Goal: Task Accomplishment & Management: Manage account settings

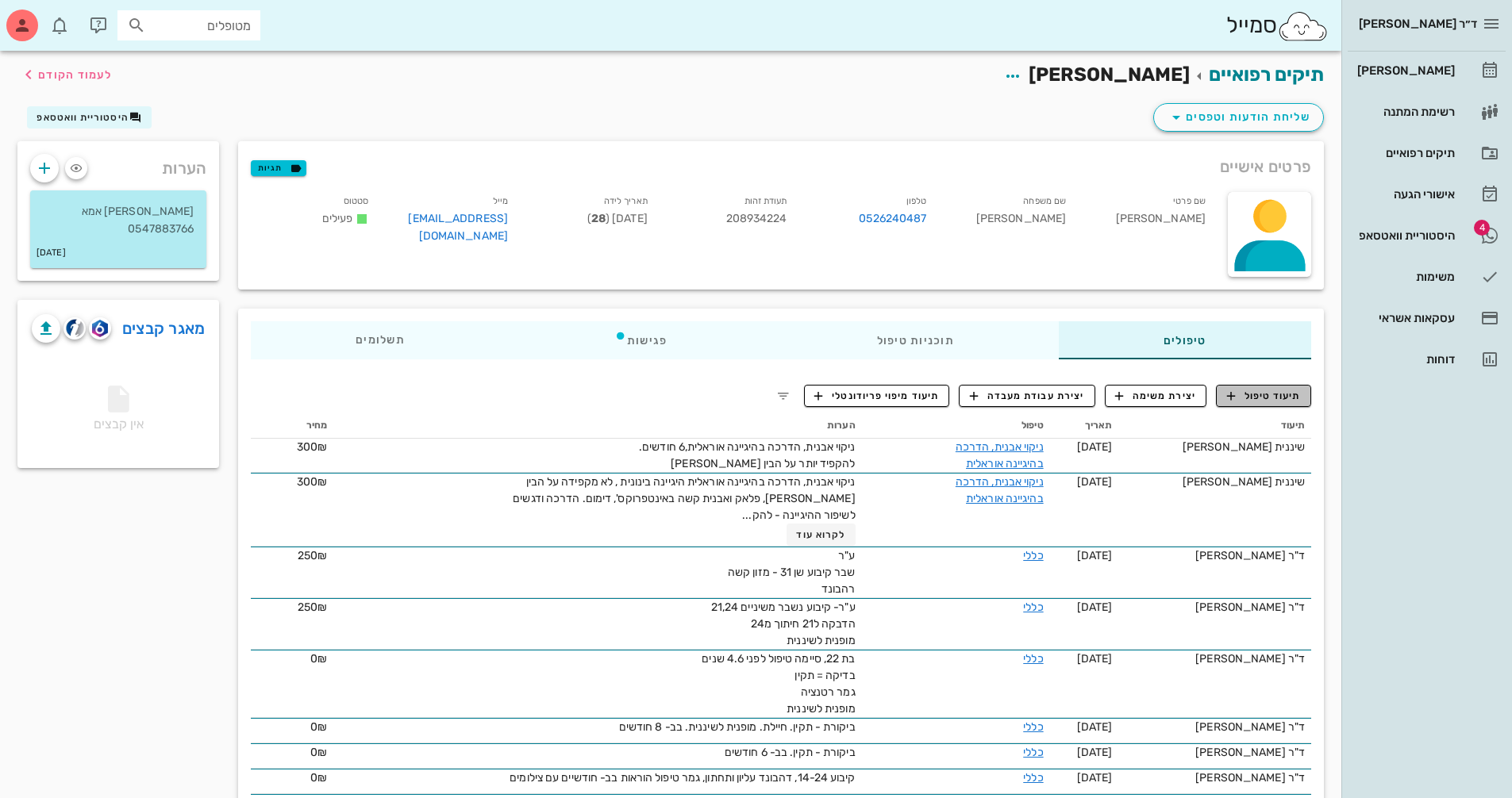
click at [1262, 396] on span "תיעוד טיפול" at bounding box center [1263, 396] width 73 height 14
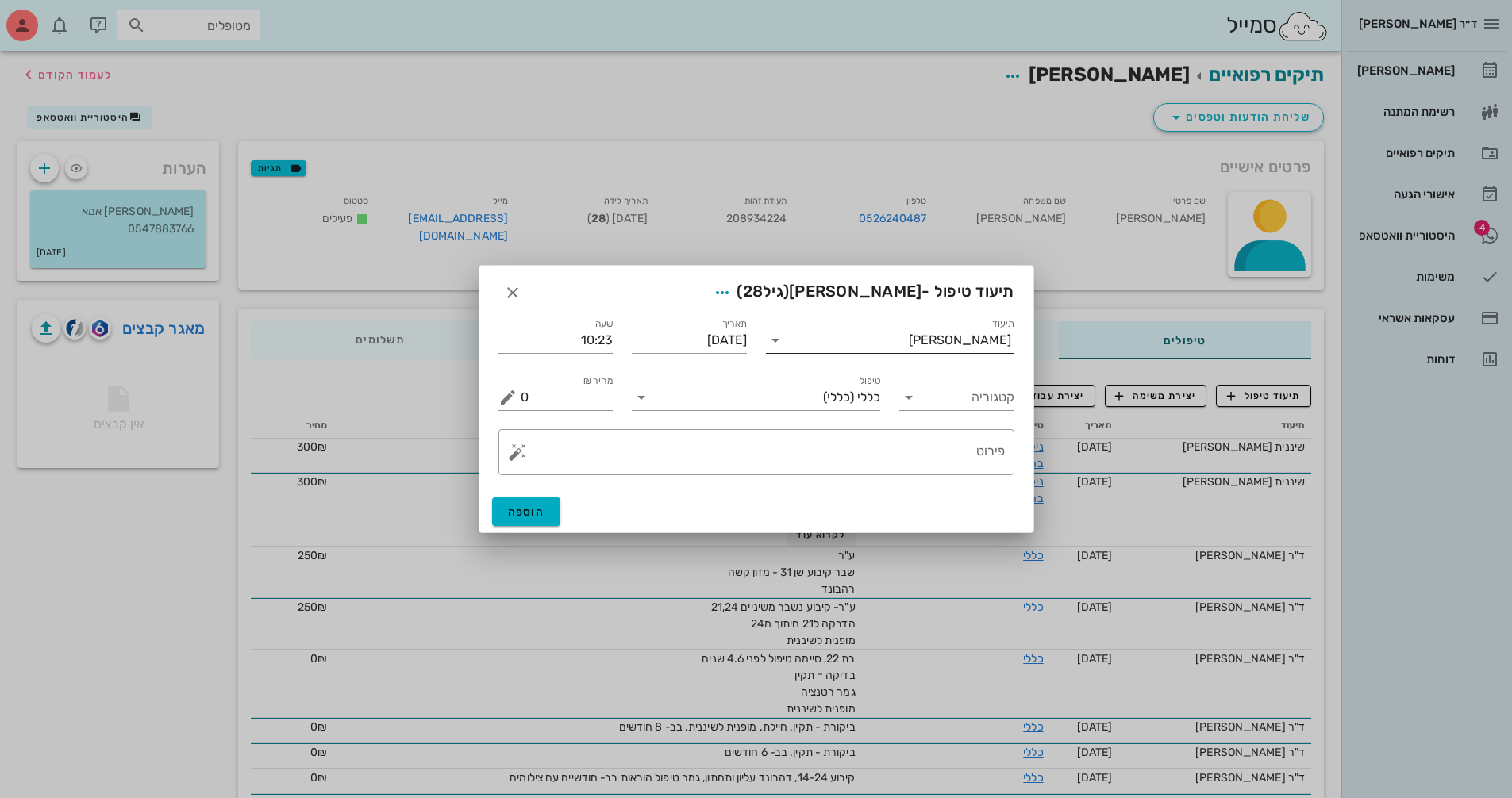
click at [909, 344] on input "תיעוד" at bounding box center [848, 340] width 121 height 25
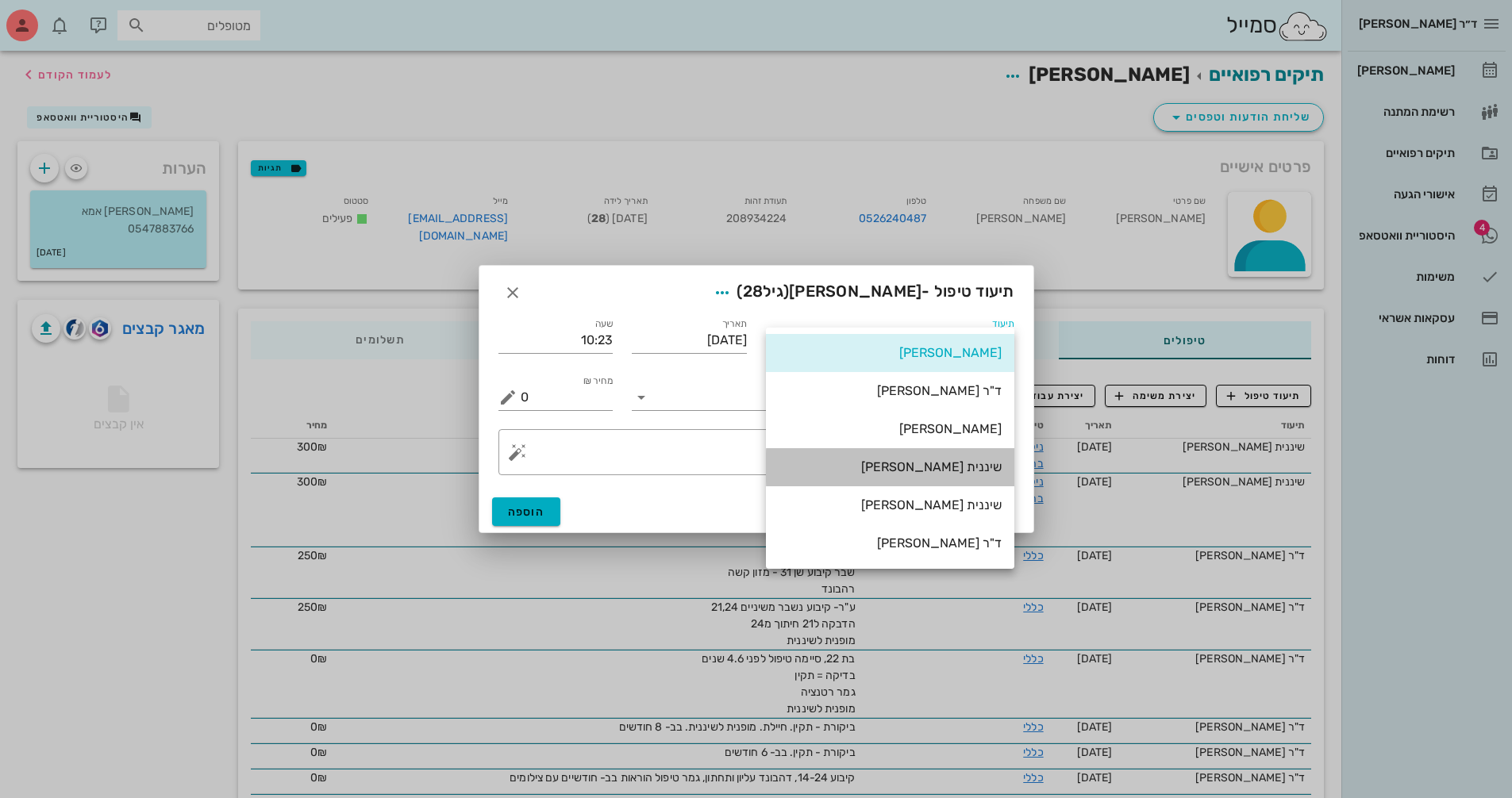
click at [959, 472] on div "שיננית [PERSON_NAME]" at bounding box center [890, 467] width 223 height 15
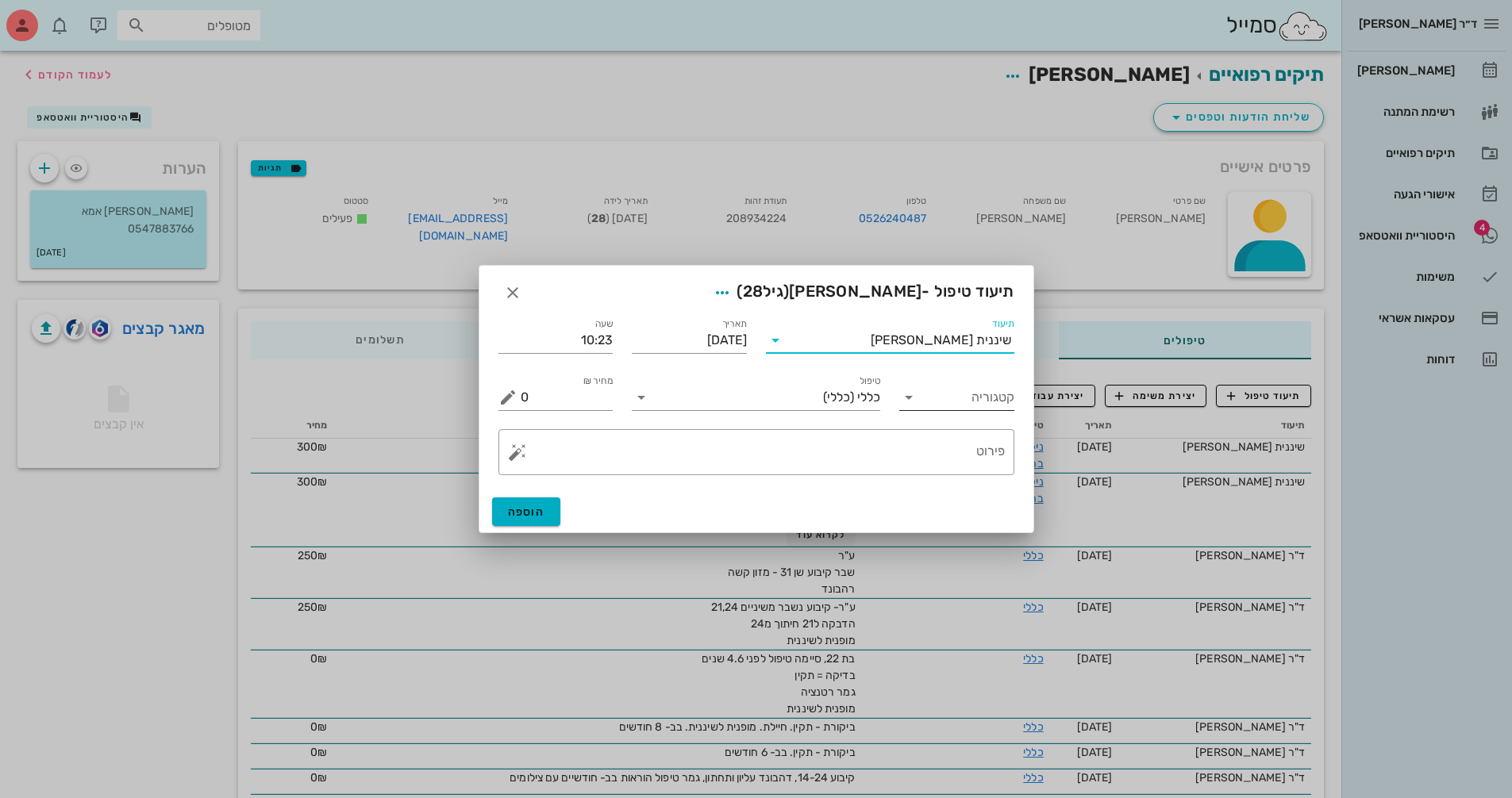
click at [910, 402] on icon at bounding box center [909, 397] width 19 height 19
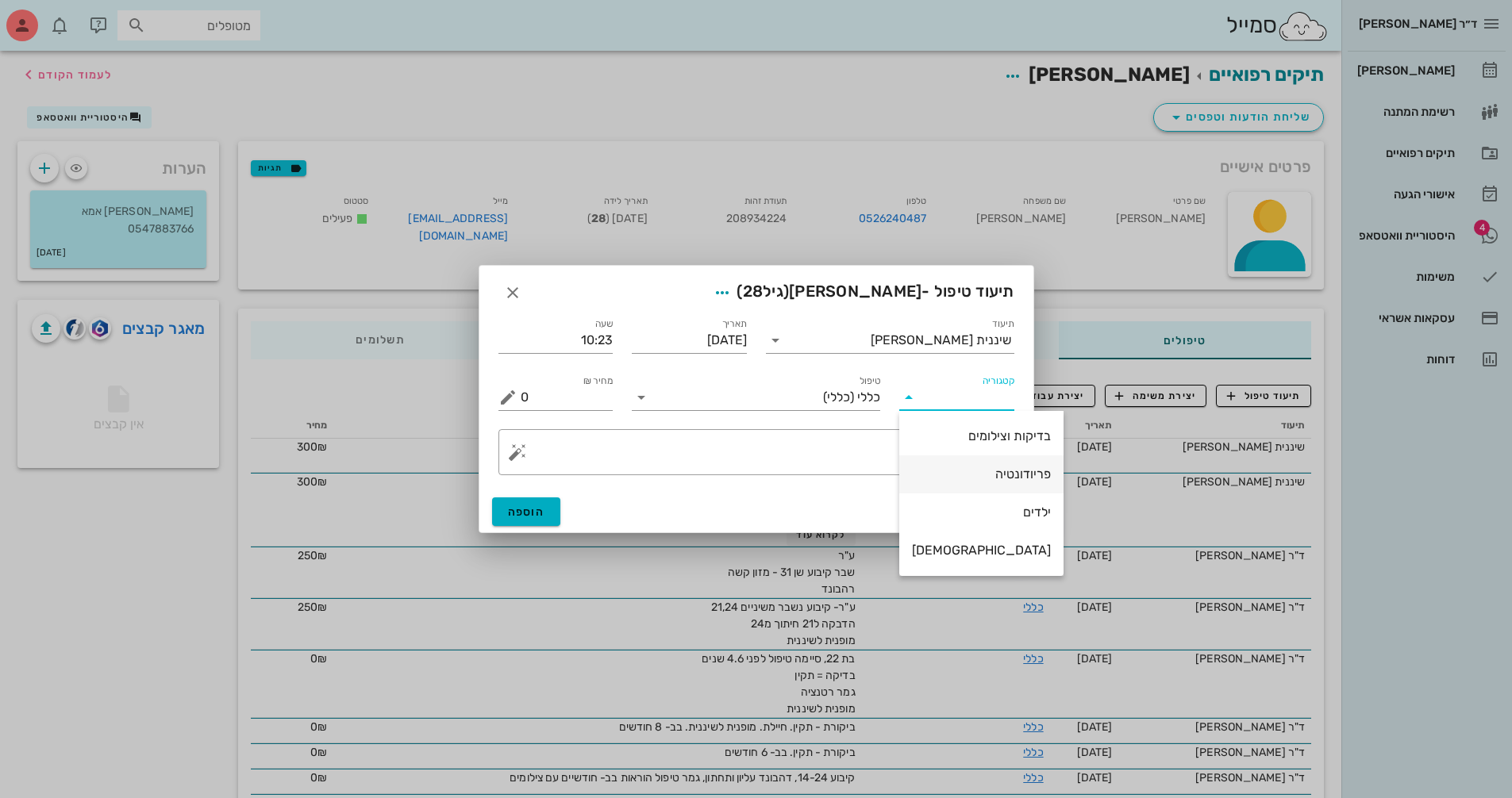
click at [980, 471] on div "פריודונטיה" at bounding box center [981, 474] width 139 height 15
type input "פריודונטיה"
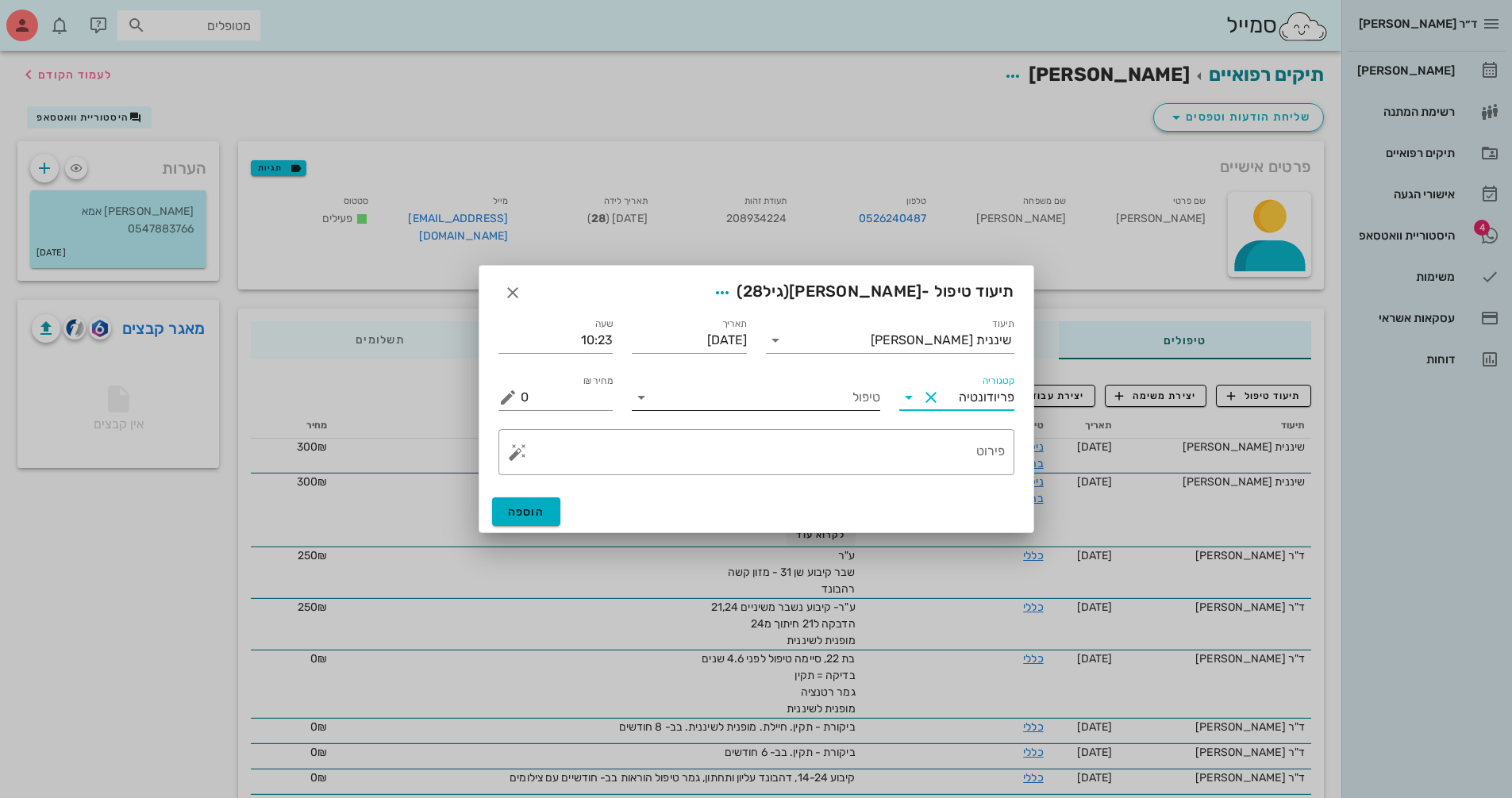
click at [644, 400] on icon at bounding box center [641, 397] width 19 height 19
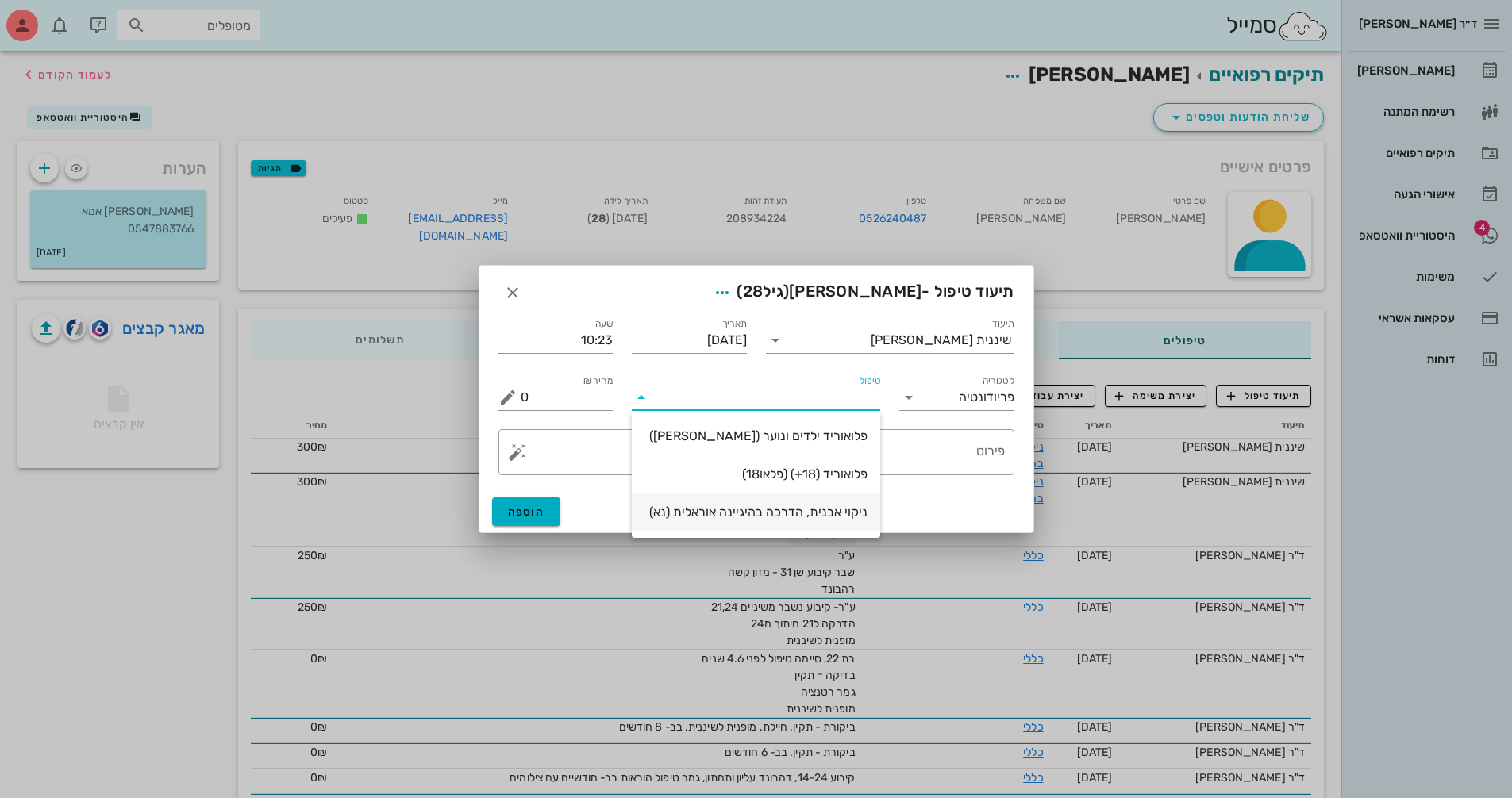
click at [831, 518] on div "ניקוי אבנית, הדרכה בהיגיינה אוראלית (נא)" at bounding box center [756, 512] width 223 height 15
type input "300"
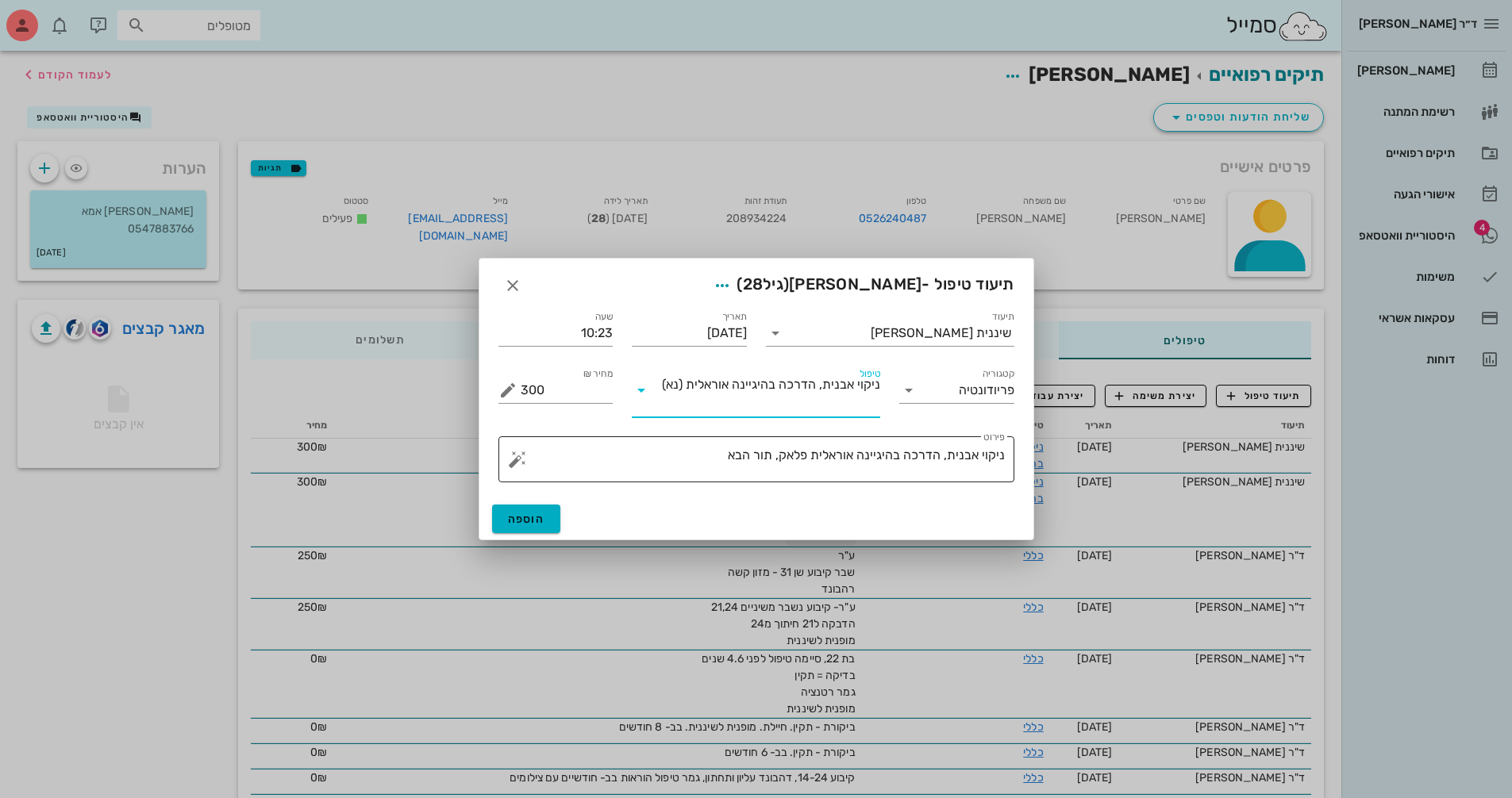
click at [699, 456] on textarea "ניקוי אבנית, הדרכה בהיגיינה אוראלית פלאק, תור הבא" at bounding box center [763, 463] width 484 height 38
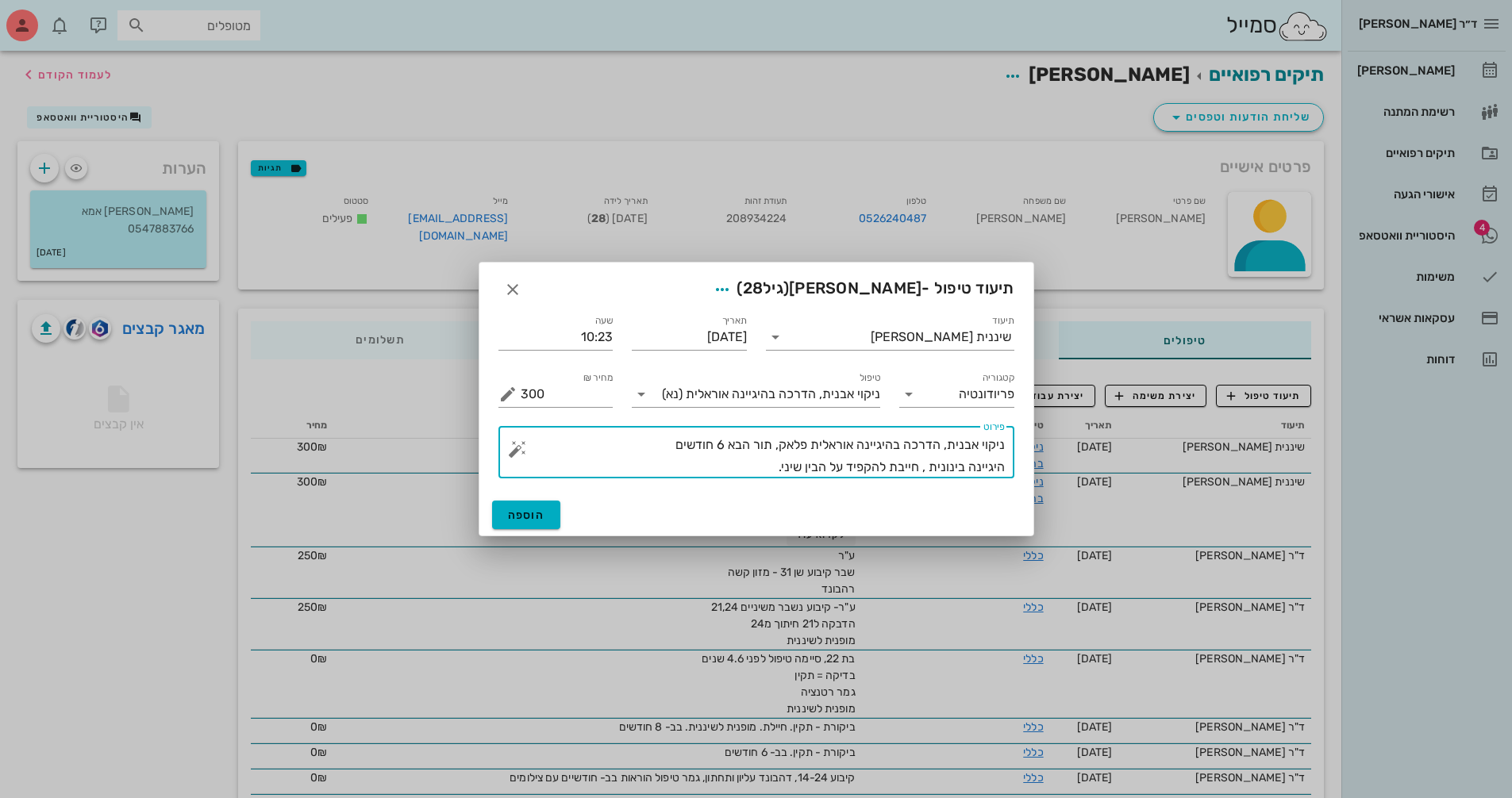
click at [921, 464] on textarea "ניקוי אבנית, הדרכה בהיגיינה אוראלית פלאק, תור הבא 6 חודשים היגיינה בינונית , חי…" at bounding box center [763, 456] width 484 height 45
type textarea "ניקוי אבנית, הדרכה בהיגיינה אוראלית פלאק, תור הבא 6 חודשים היגיינה בינונית , דל…"
click at [547, 512] on button "הוספה" at bounding box center [526, 515] width 69 height 29
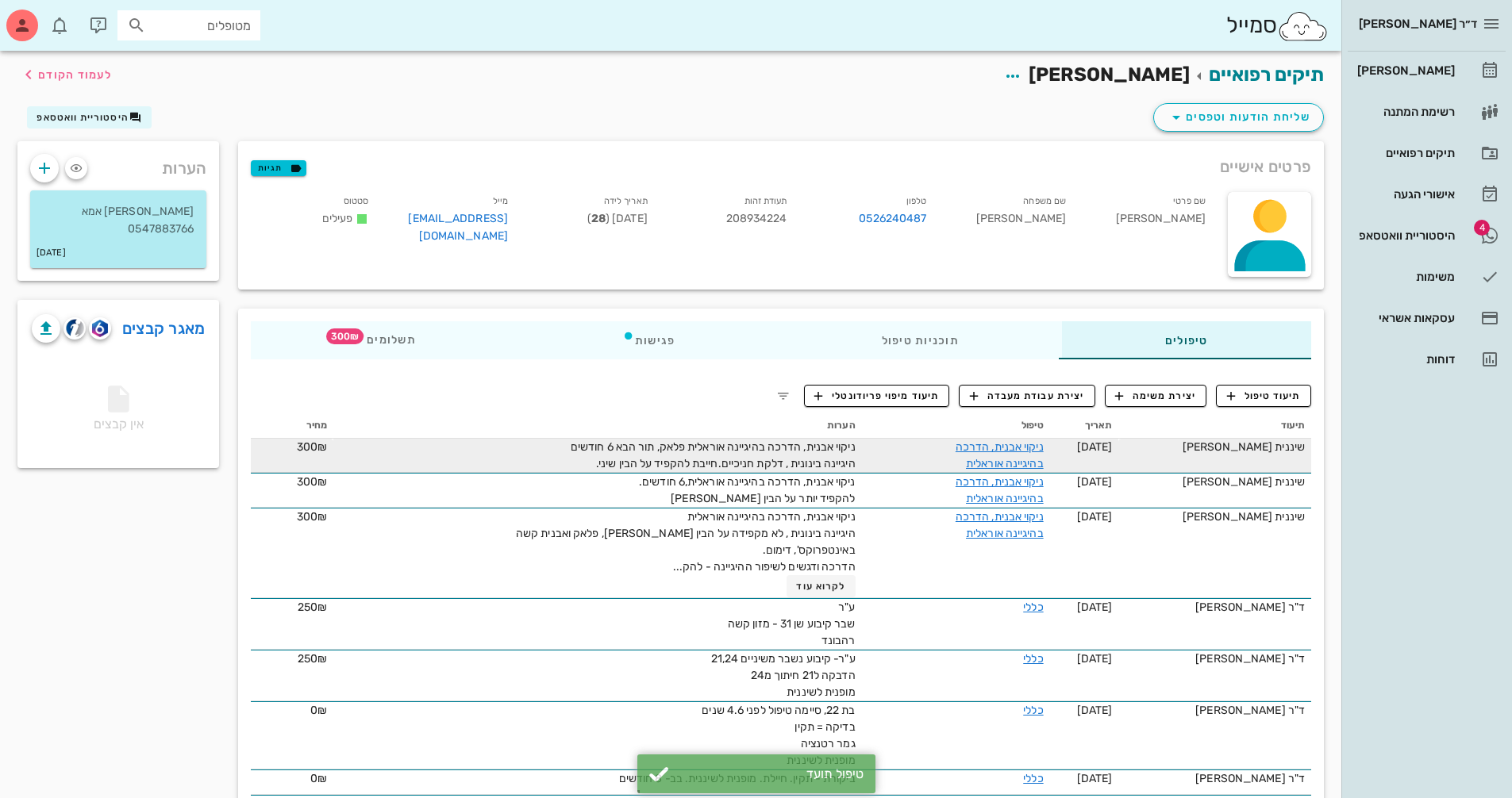
click at [406, 443] on td "ניקוי אבנית, הדרכה בהיגיינה אוראלית פלאק, תור הבא 6 חודשים היגיינה בינונית , דל…" at bounding box center [597, 456] width 527 height 34
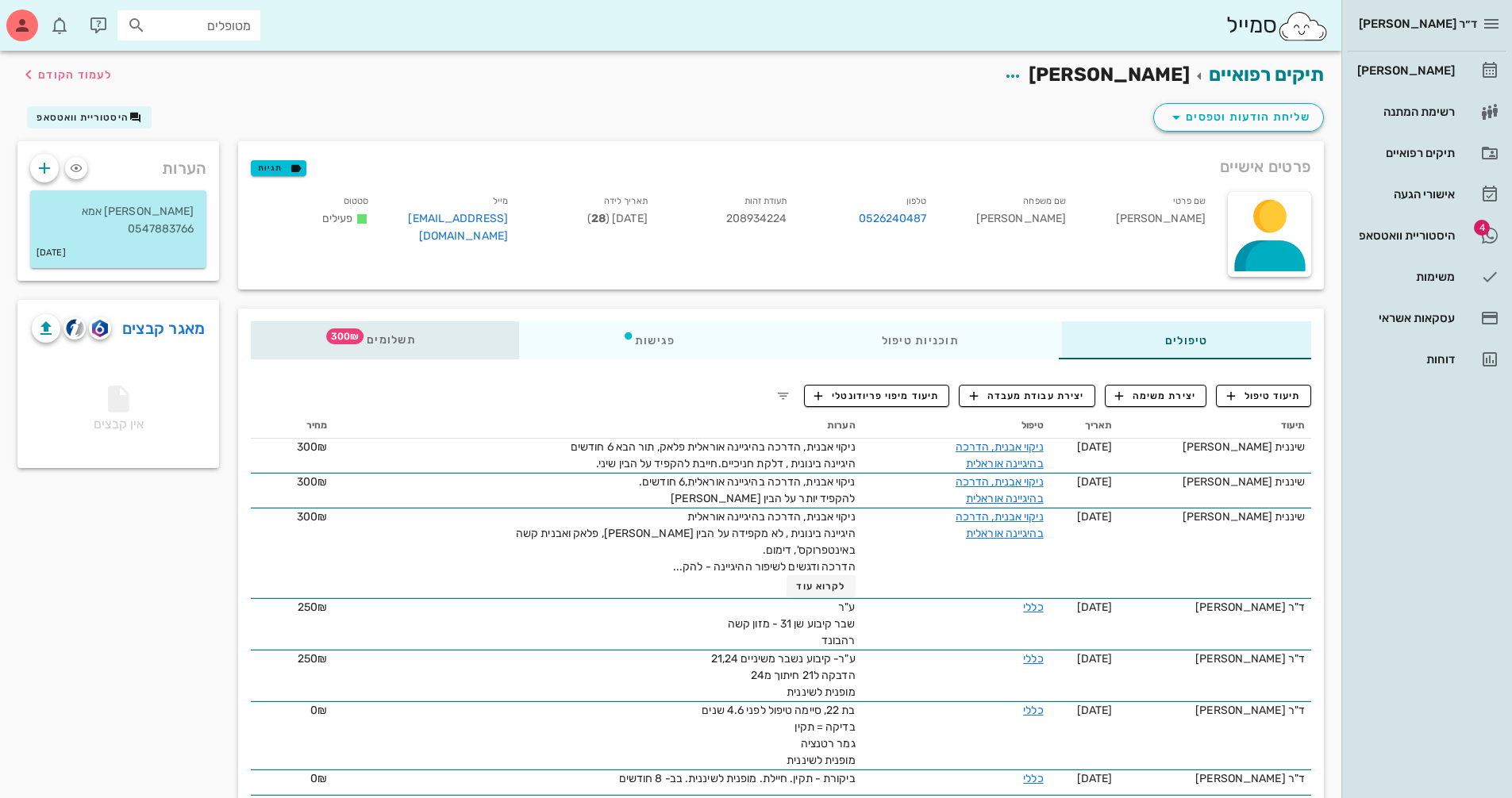
click at [394, 340] on span "תשלומים 300₪" at bounding box center [385, 340] width 62 height 11
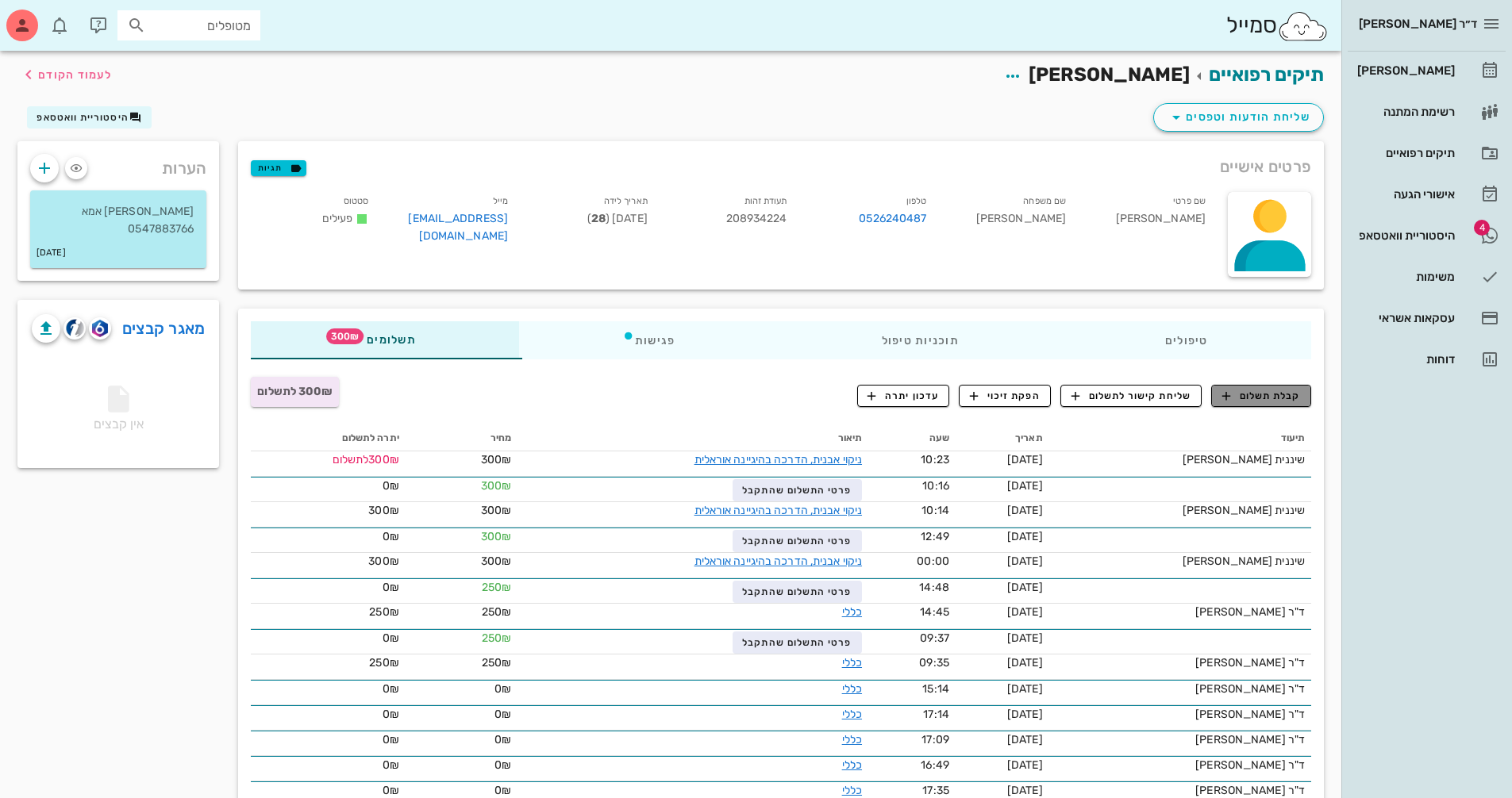
click at [1270, 392] on span "קבלת תשלום" at bounding box center [1261, 396] width 78 height 14
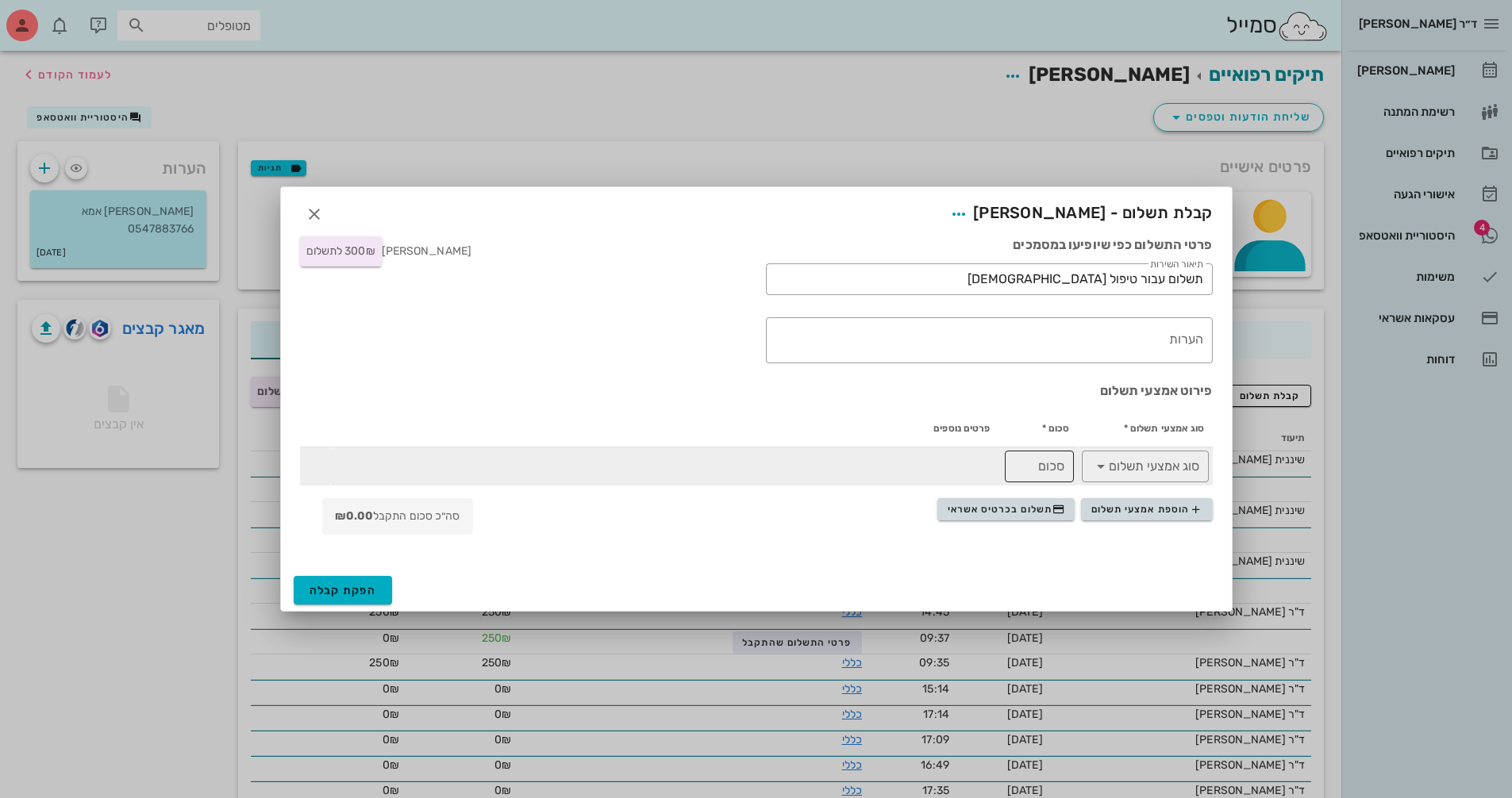
click at [1031, 469] on input "סכום" at bounding box center [1039, 466] width 50 height 25
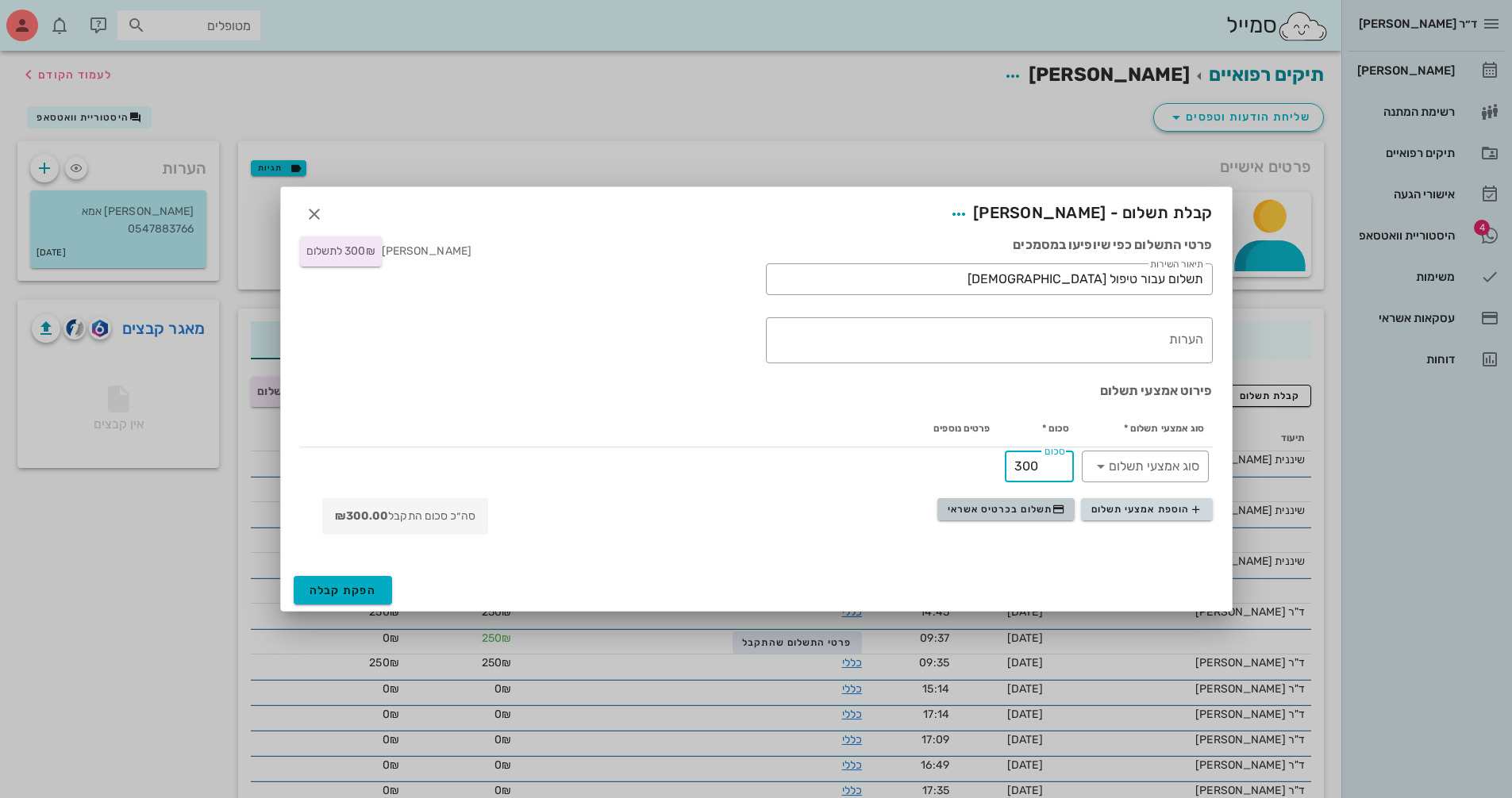
type input "300"
click at [984, 513] on span "תשלום בכרטיס אשראי" at bounding box center [1006, 509] width 117 height 13
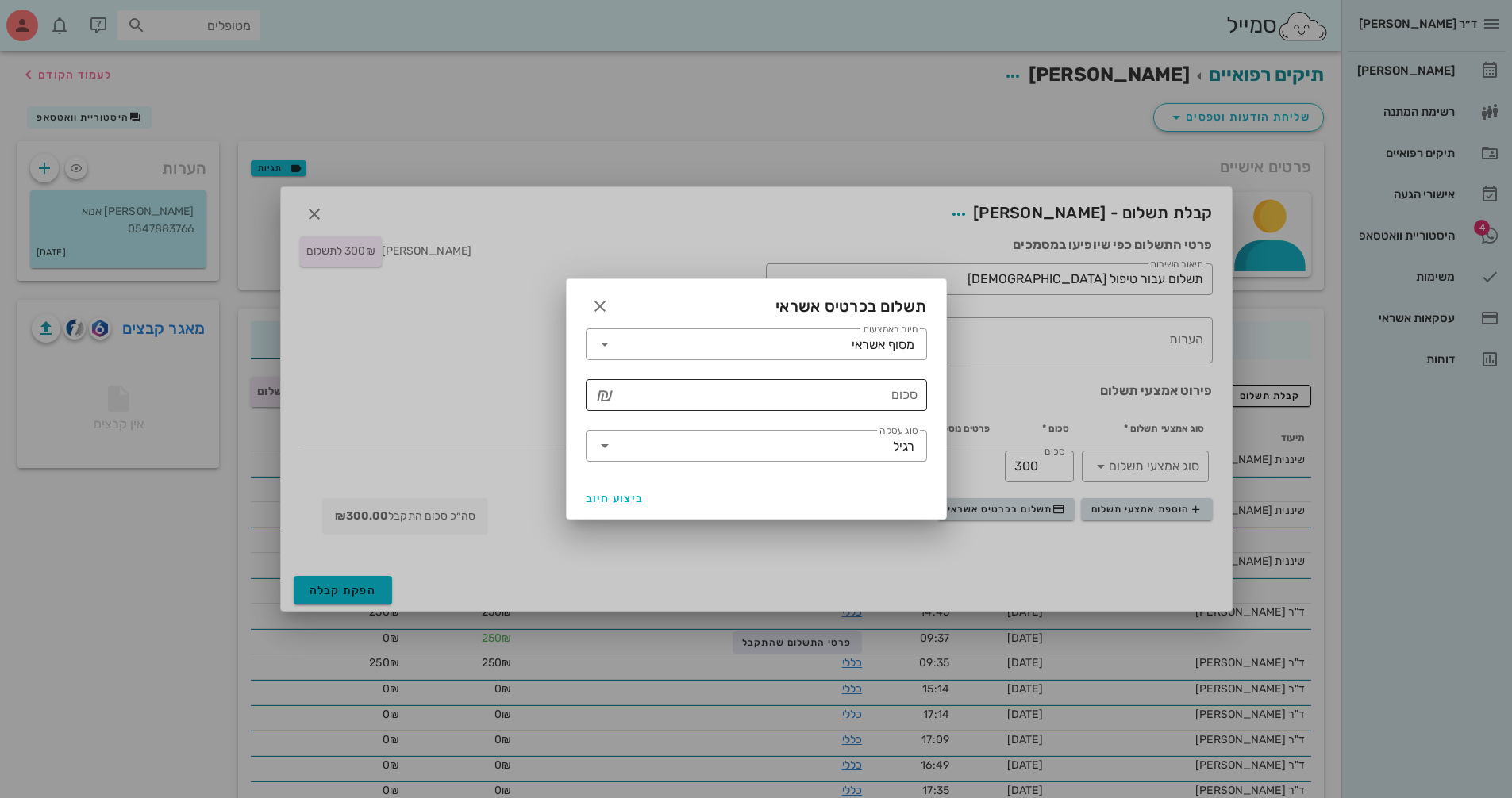
click at [849, 387] on input "סכום" at bounding box center [768, 395] width 300 height 25
type input "300"
click at [601, 492] on span "ביצוע חיוב" at bounding box center [615, 499] width 59 height 13
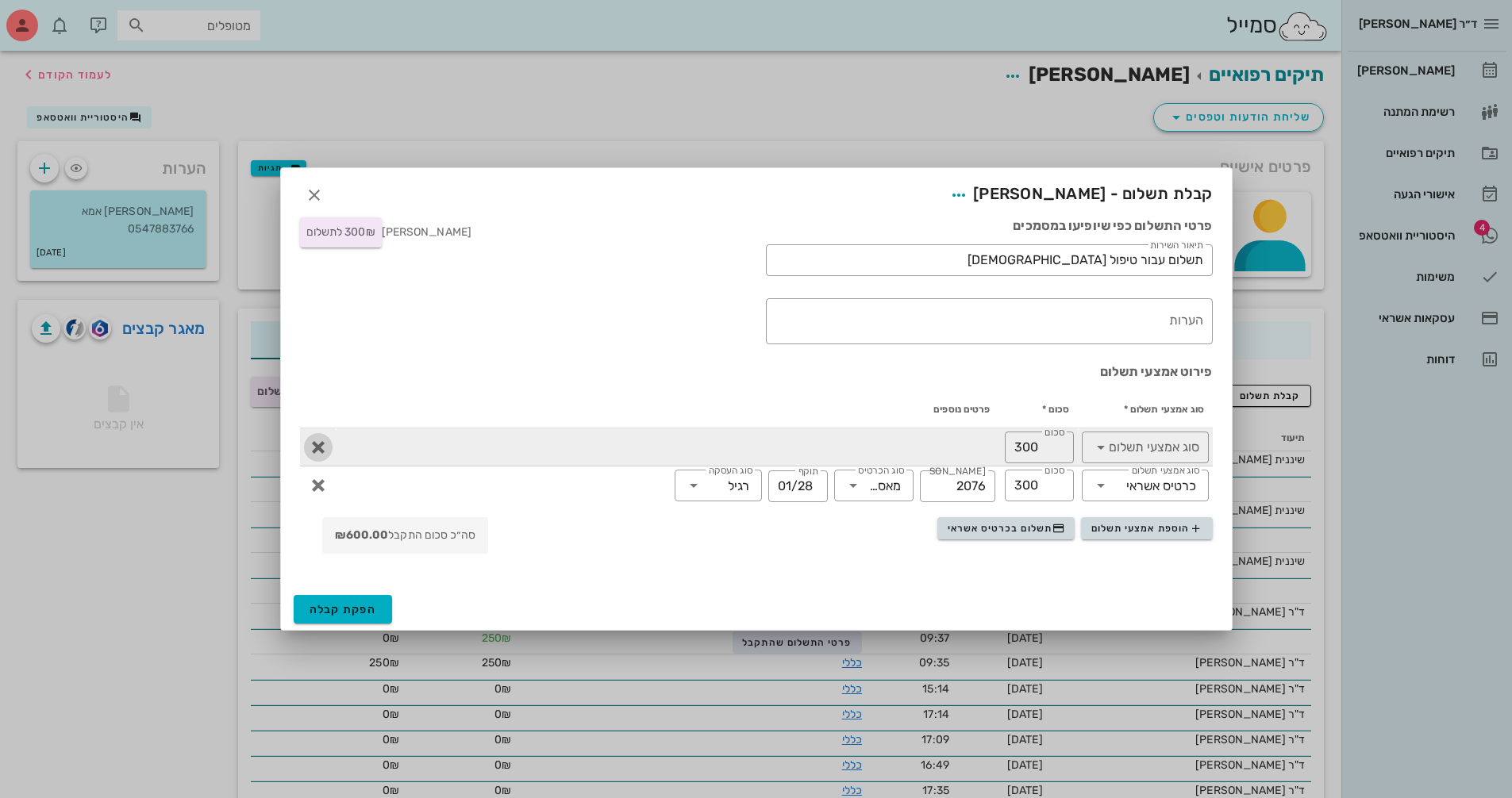
click at [316, 449] on icon "button" at bounding box center [318, 447] width 19 height 19
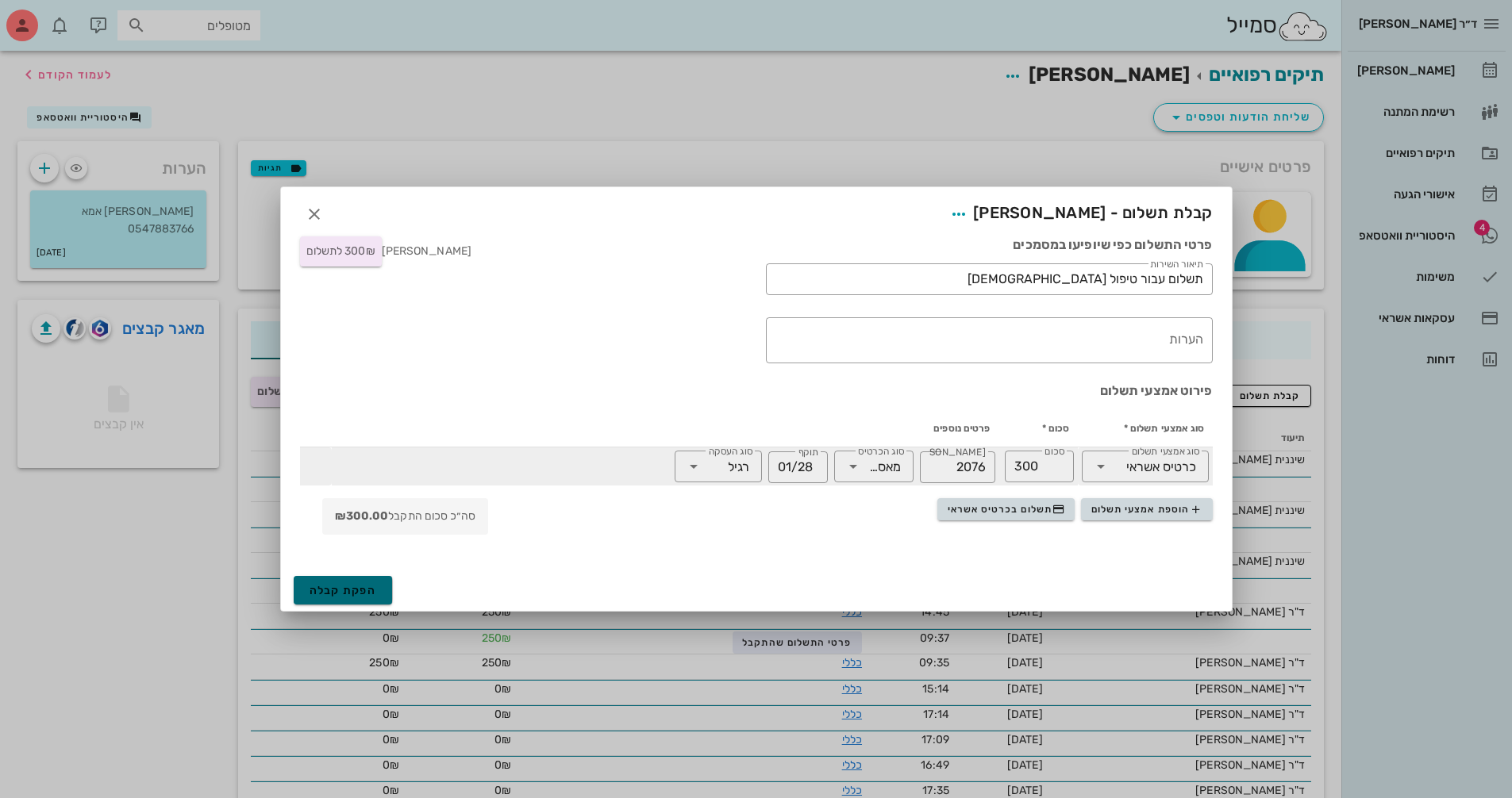
click at [339, 585] on span "הפקת קבלה" at bounding box center [343, 590] width 68 height 13
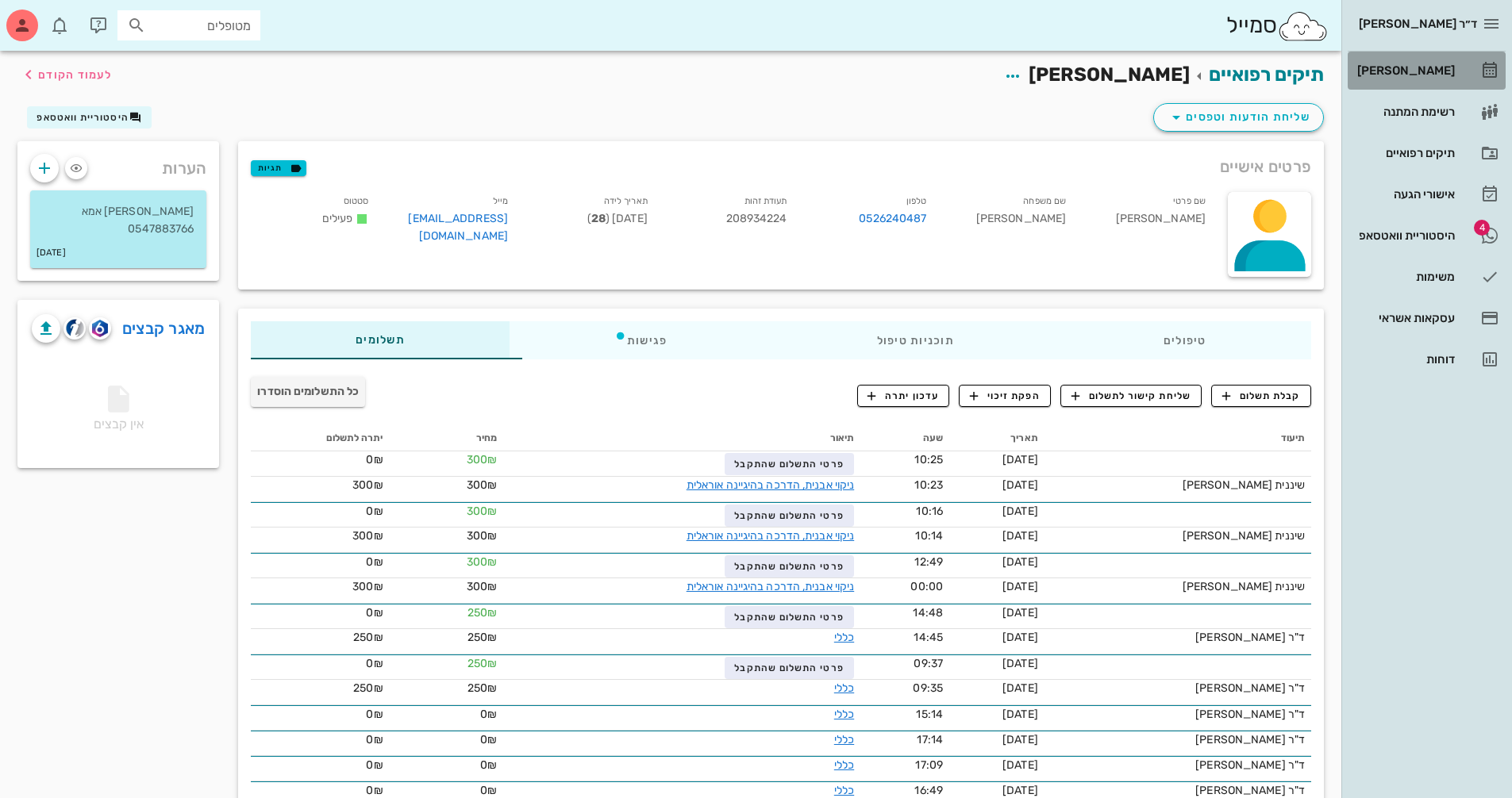
click at [1428, 73] on div "[PERSON_NAME]" at bounding box center [1404, 70] width 100 height 13
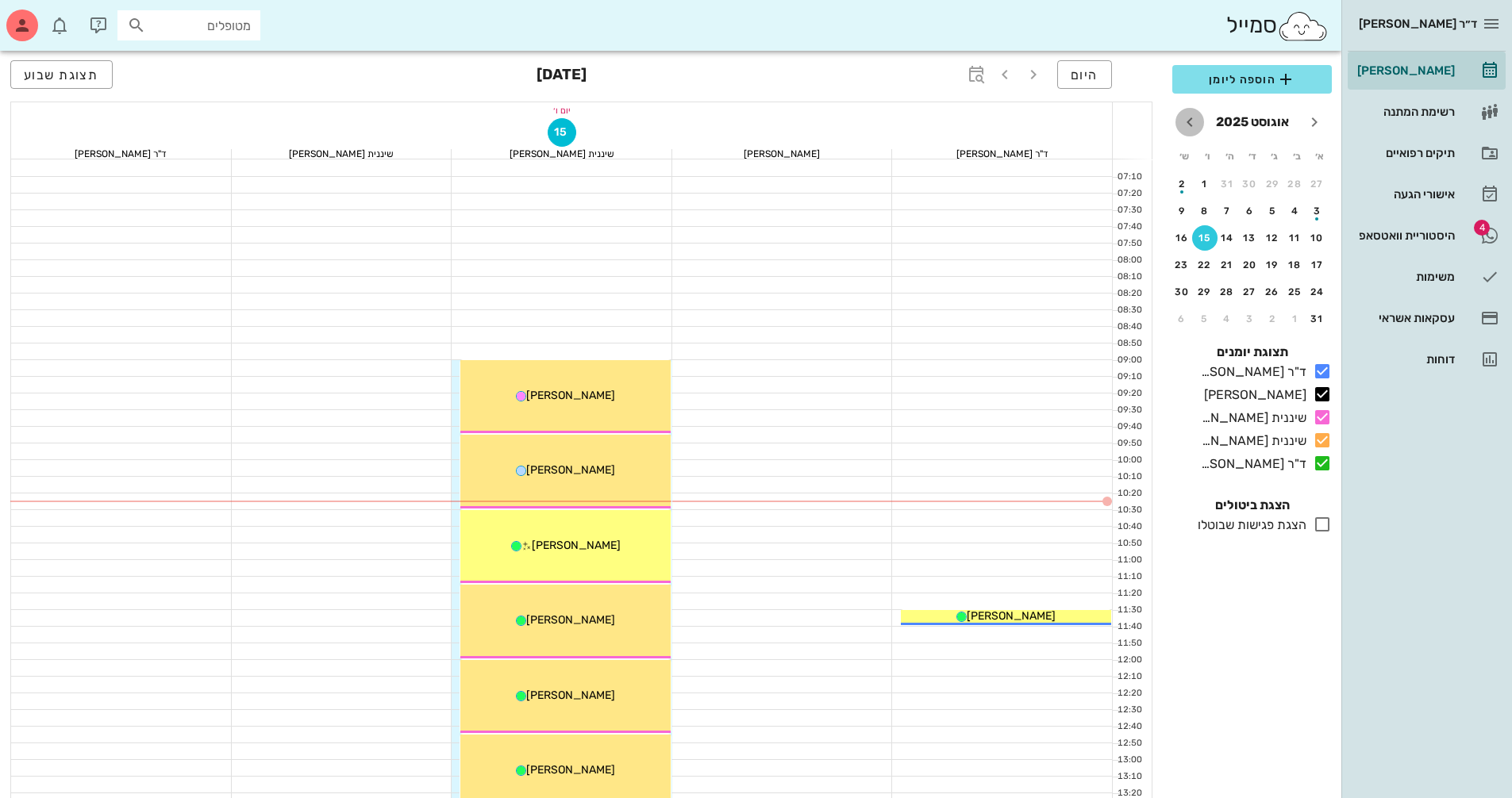
click at [1189, 119] on icon "חודש הבא" at bounding box center [1190, 122] width 19 height 19
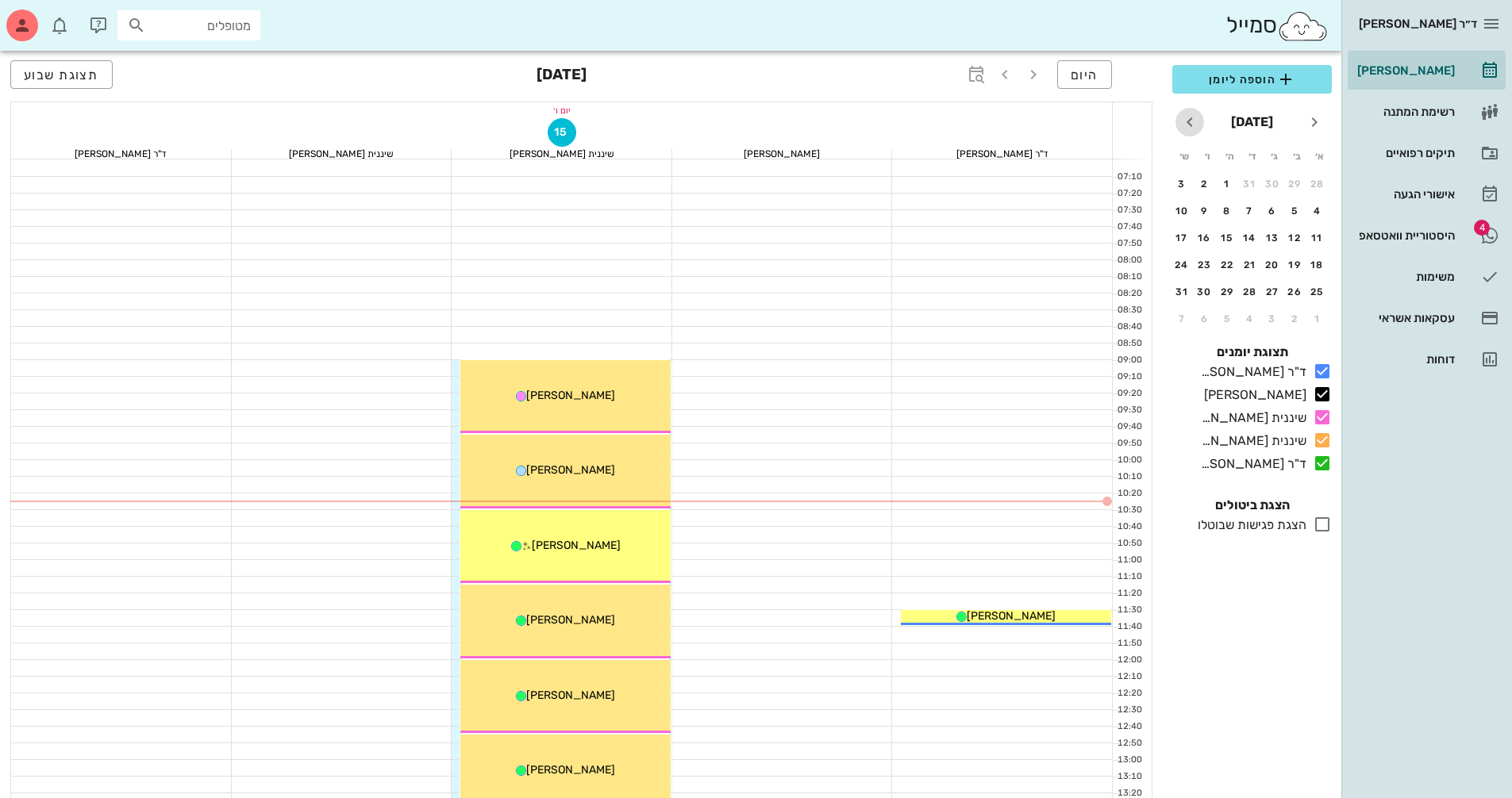
click at [1189, 119] on icon "חודש הבא" at bounding box center [1190, 122] width 19 height 19
click at [1179, 186] on div "7" at bounding box center [1182, 184] width 25 height 11
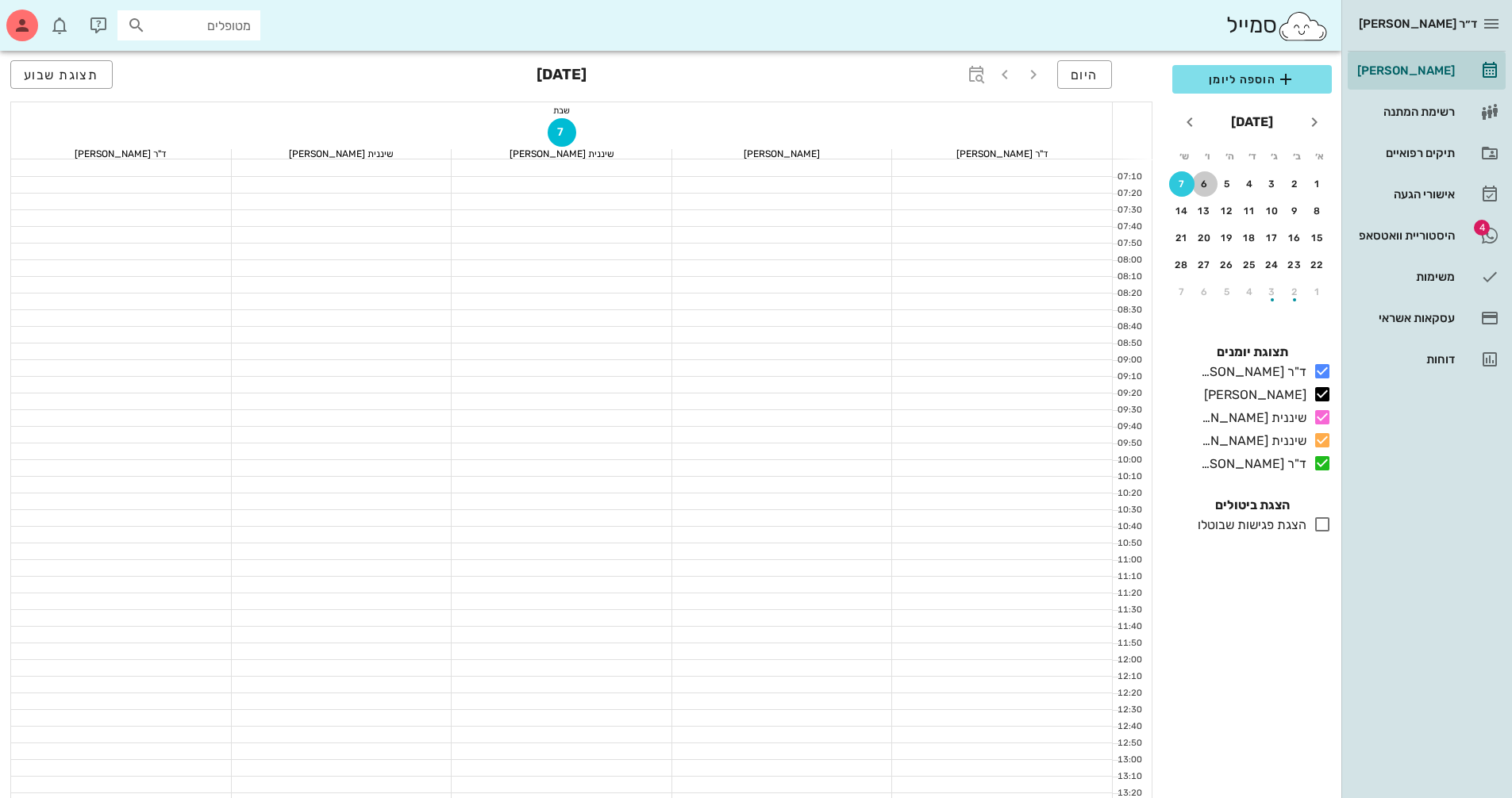
click at [1201, 185] on div "6" at bounding box center [1205, 184] width 25 height 11
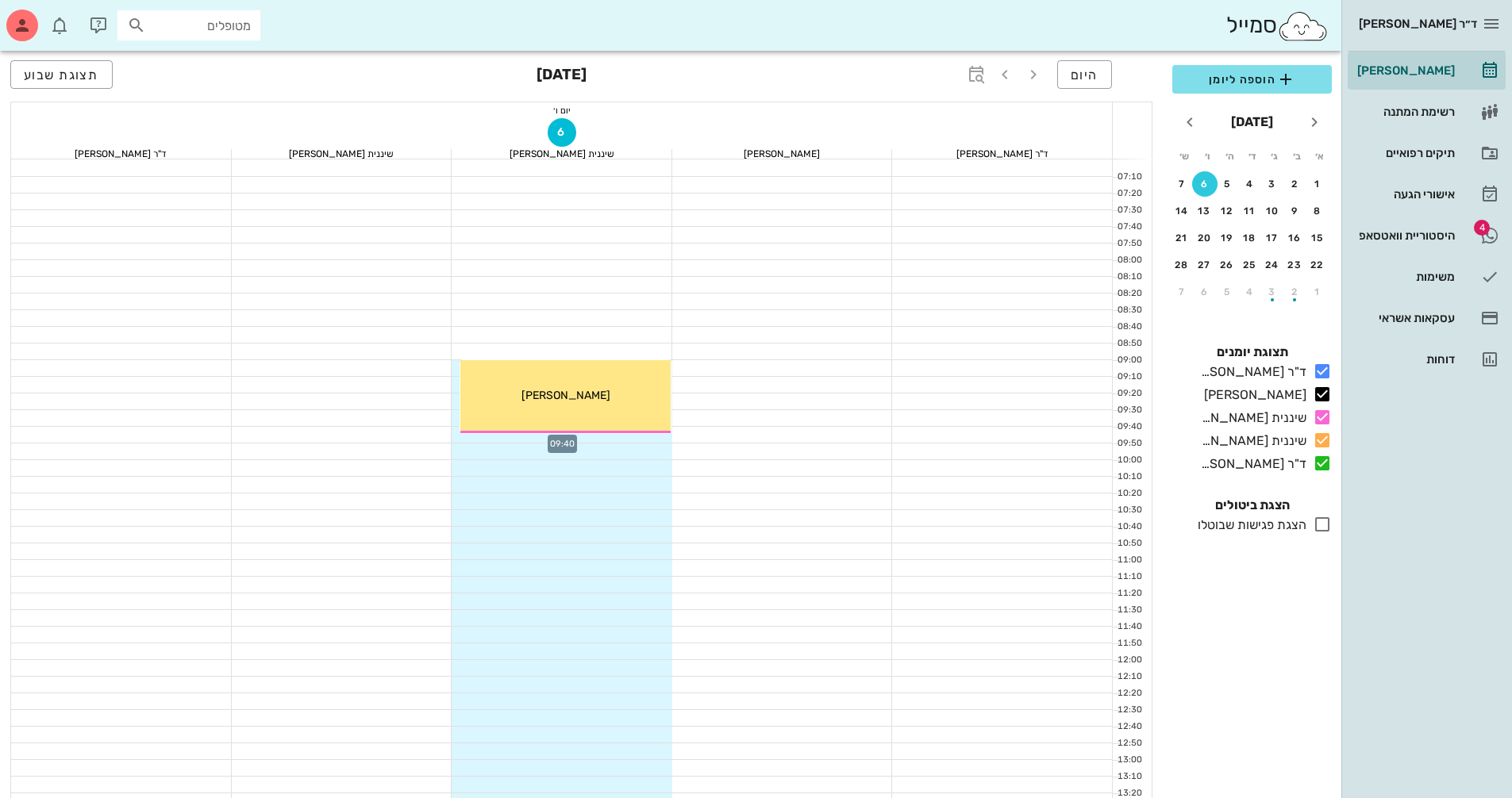
click at [640, 437] on div at bounding box center [561, 434] width 220 height 16
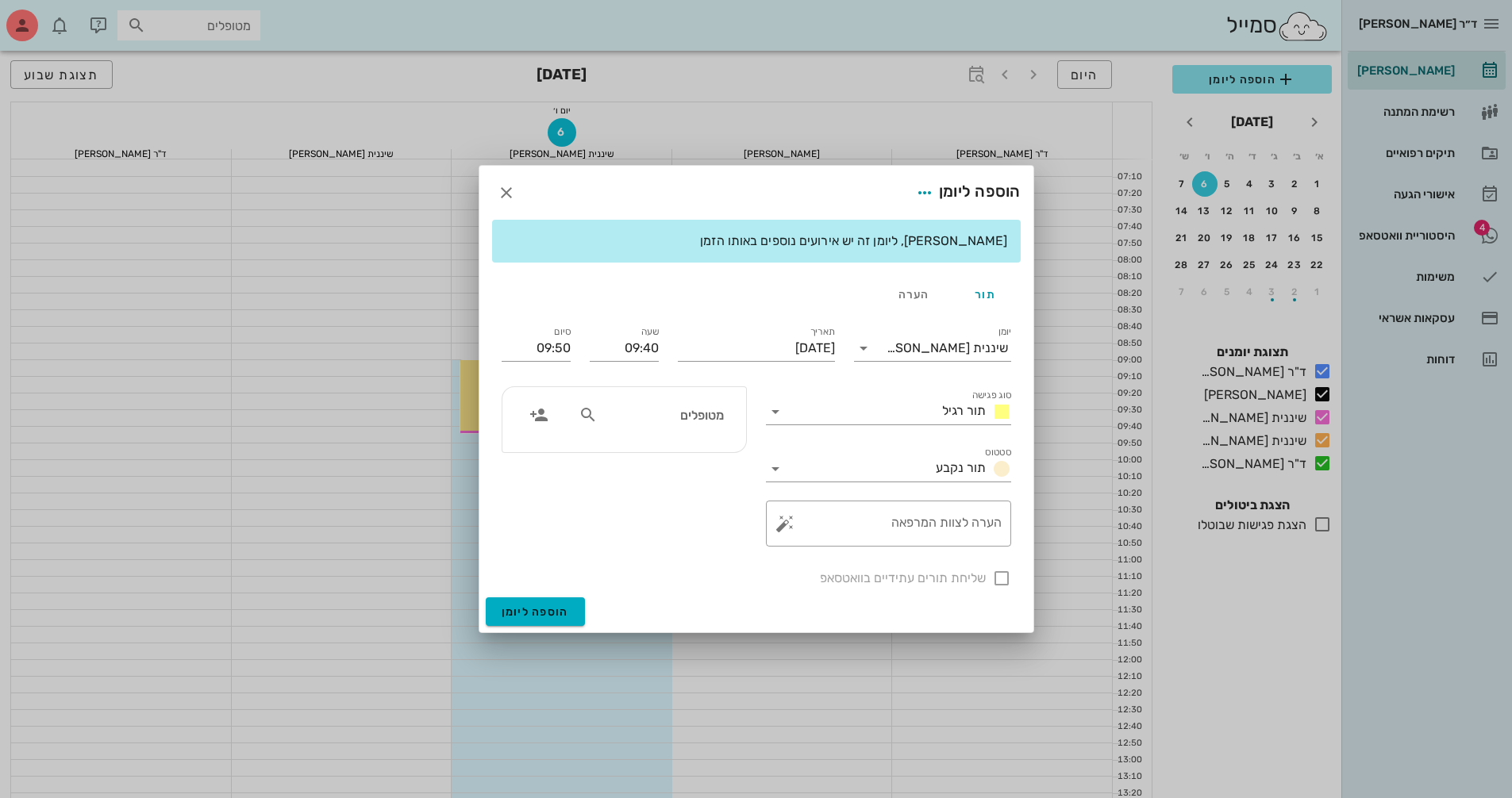
click at [585, 414] on icon at bounding box center [588, 415] width 19 height 19
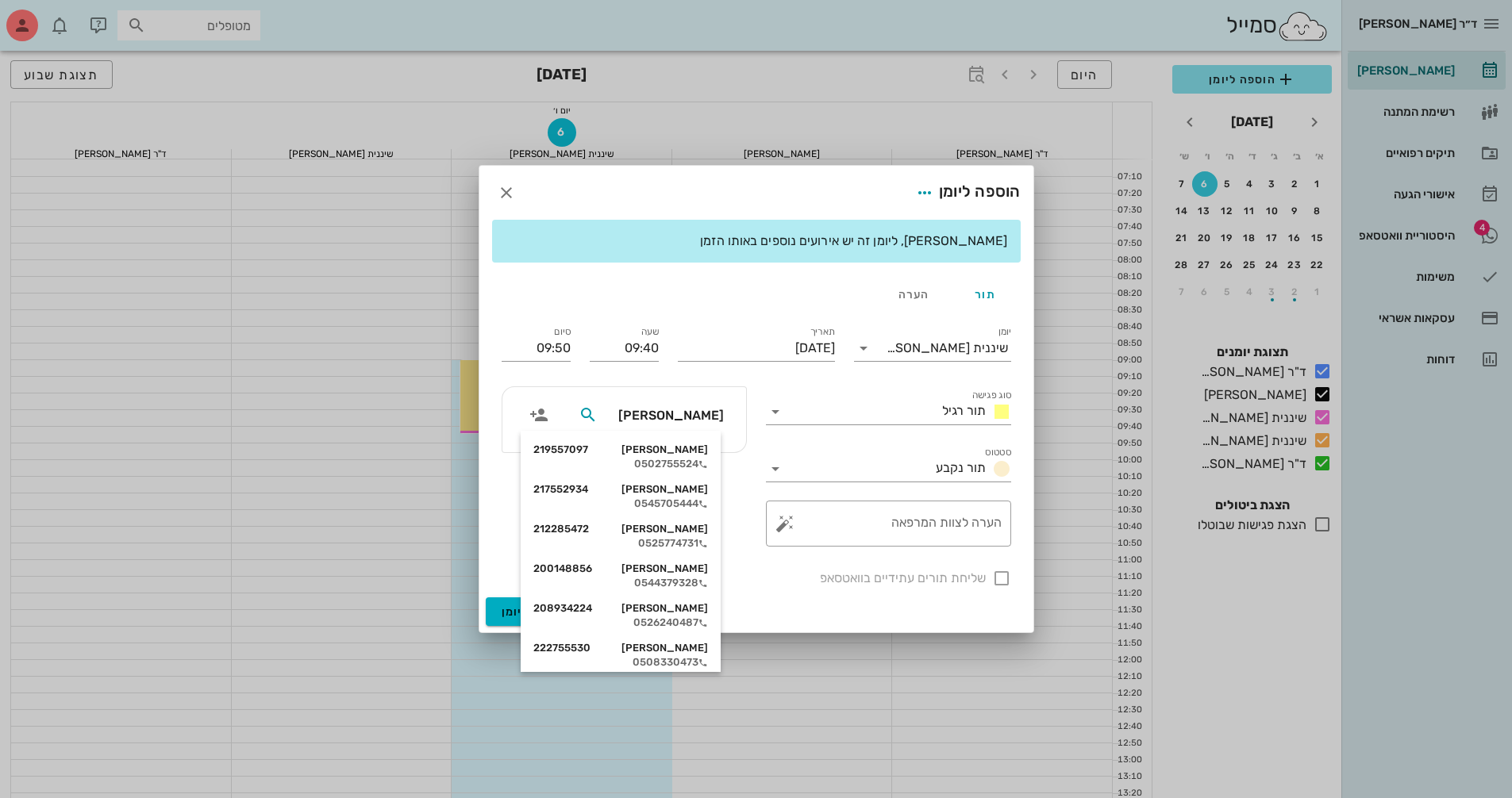
type input "[PERSON_NAME]"
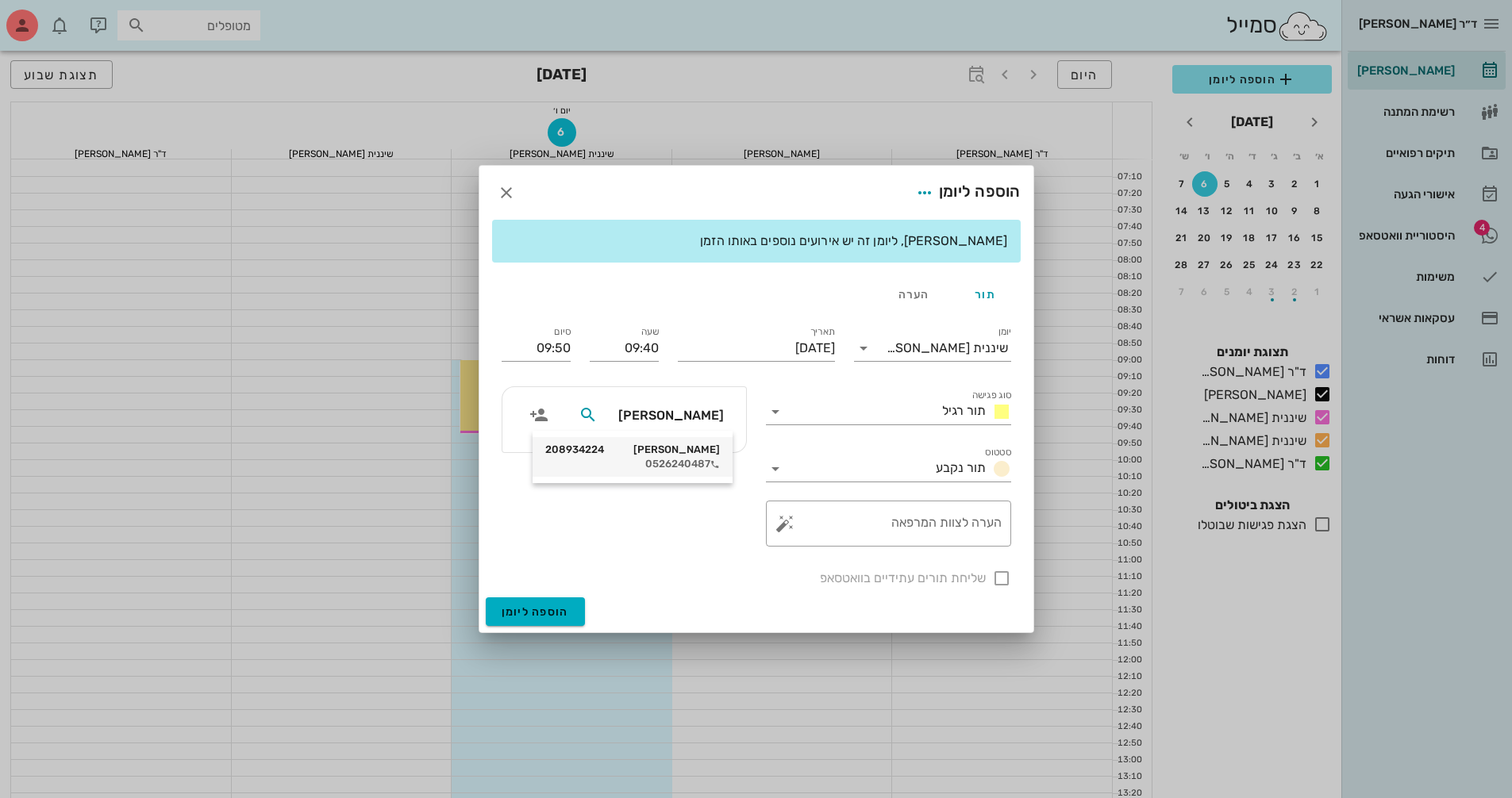
click at [687, 448] on div "[PERSON_NAME] 208934224" at bounding box center [632, 450] width 175 height 13
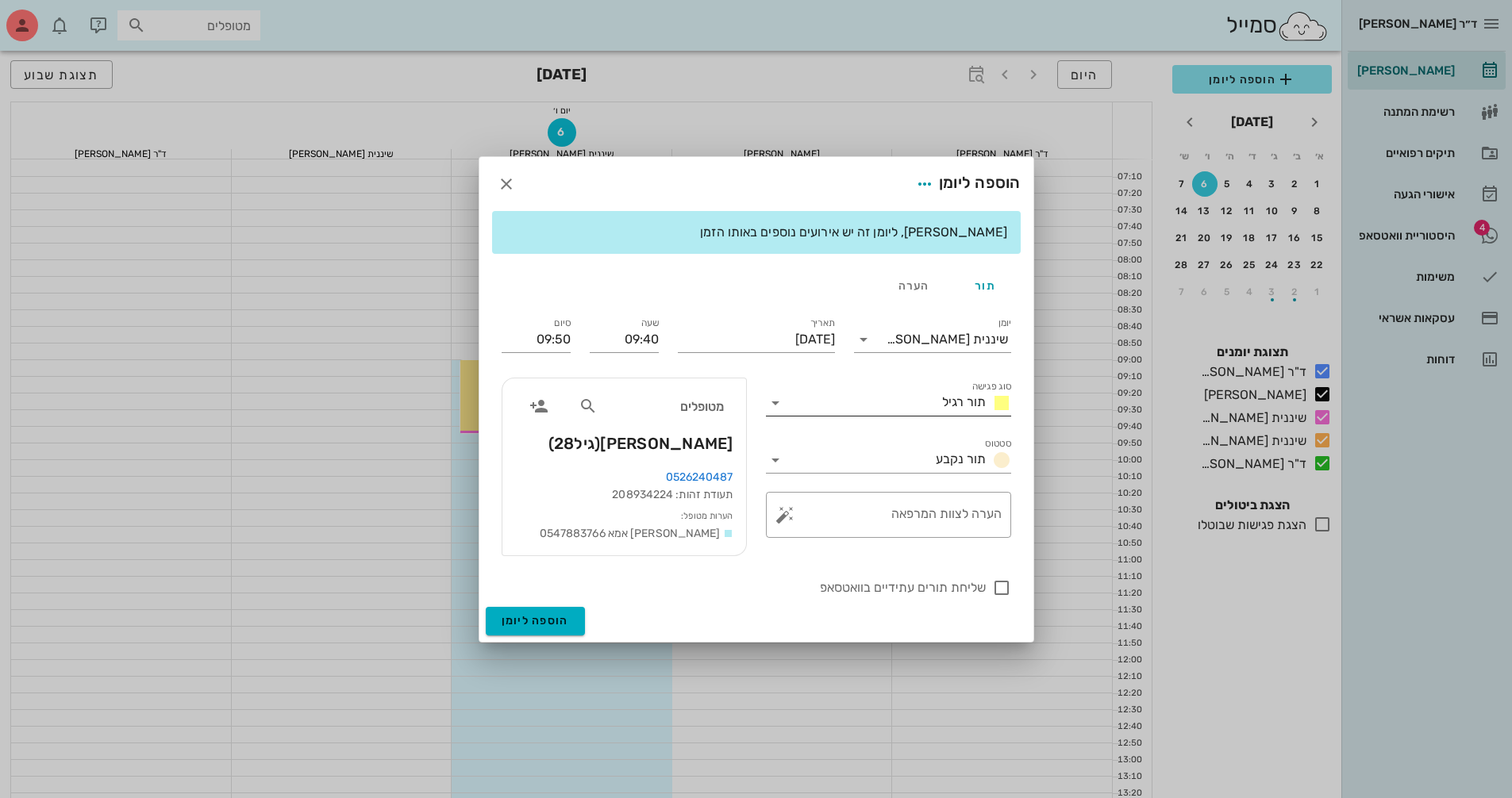
click at [780, 407] on icon at bounding box center [775, 403] width 19 height 19
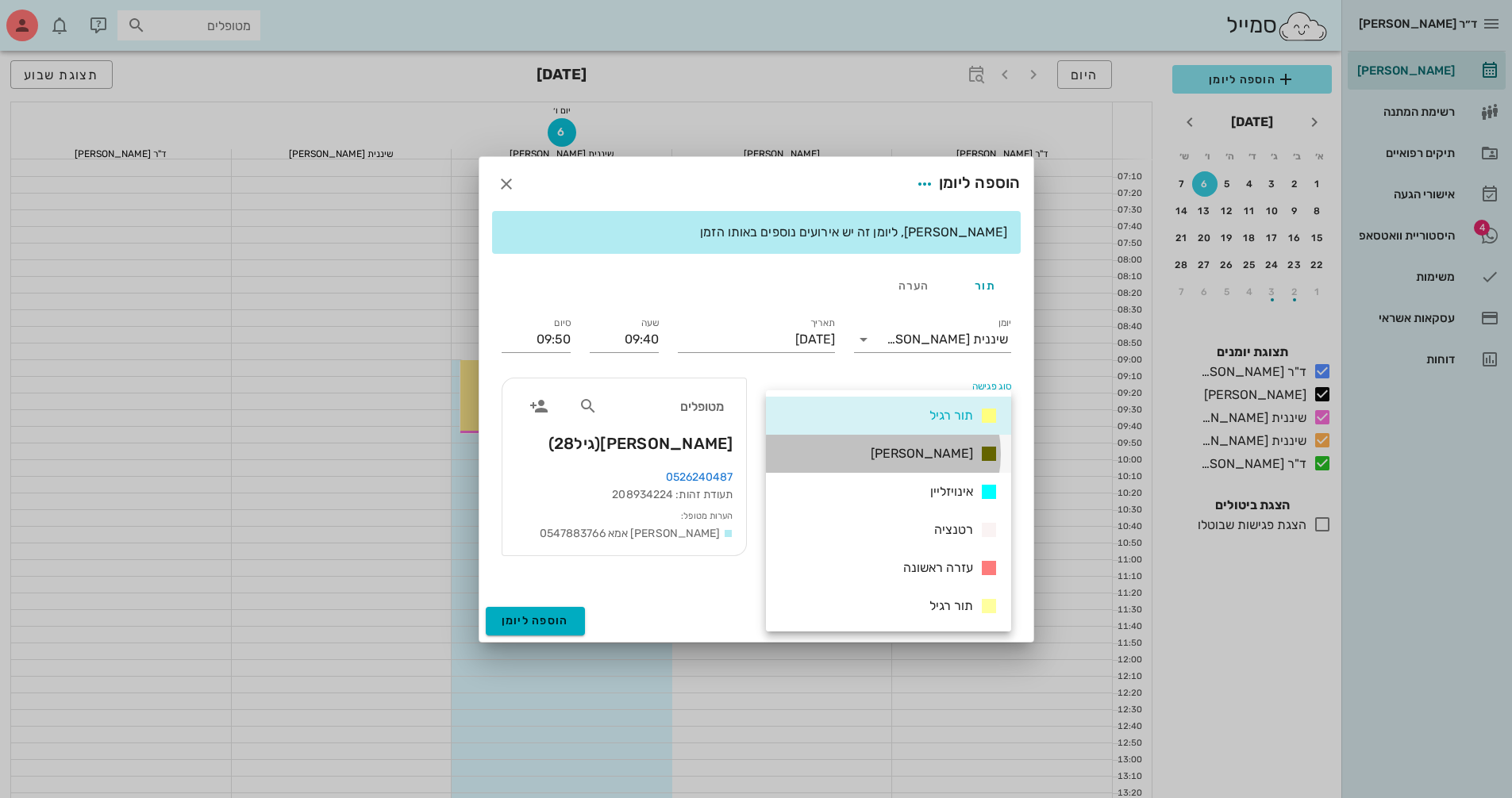
click at [910, 448] on div "[PERSON_NAME]" at bounding box center [888, 453] width 246 height 38
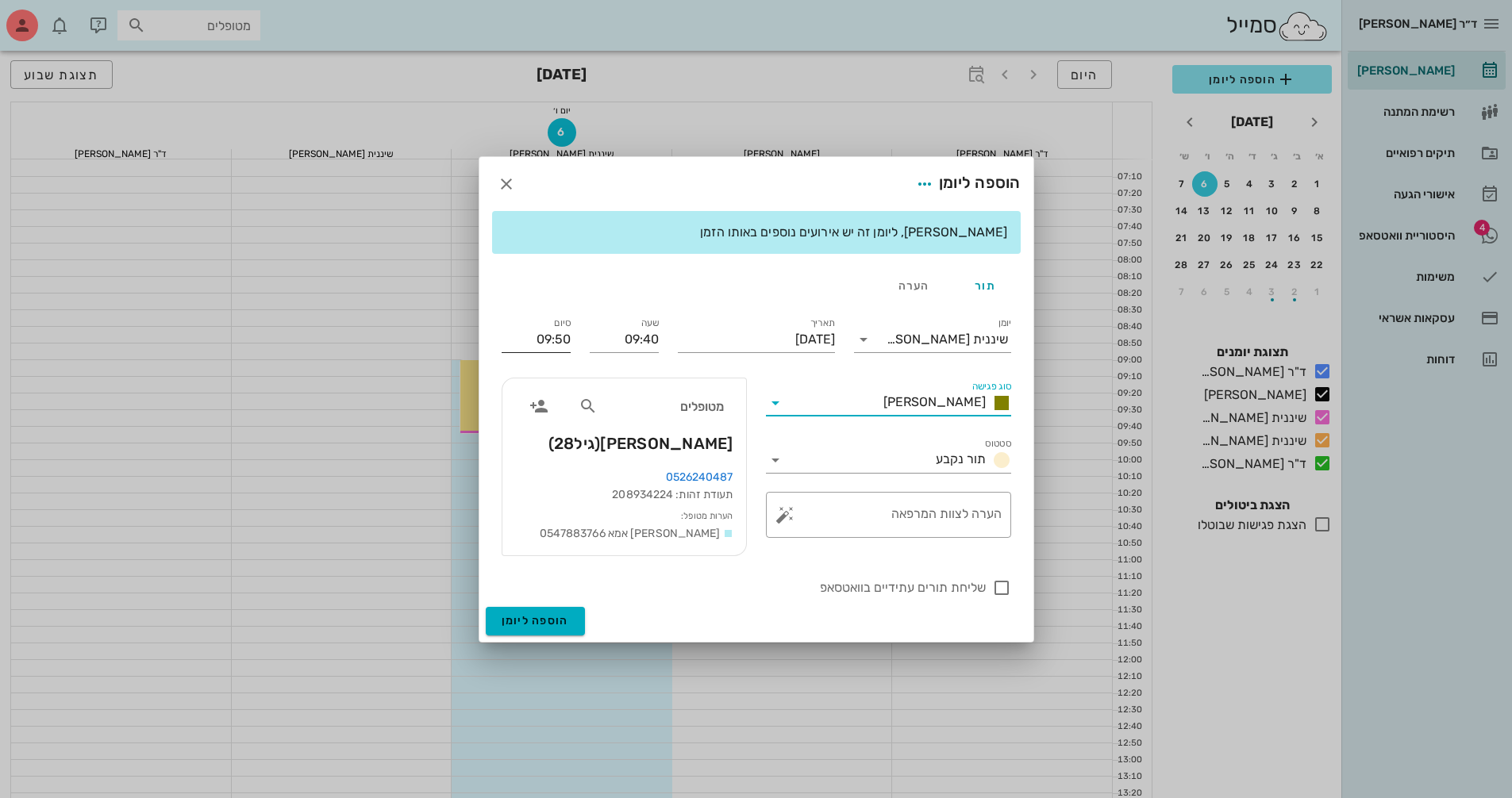
click at [559, 342] on input "09:50" at bounding box center [536, 340] width 69 height 25
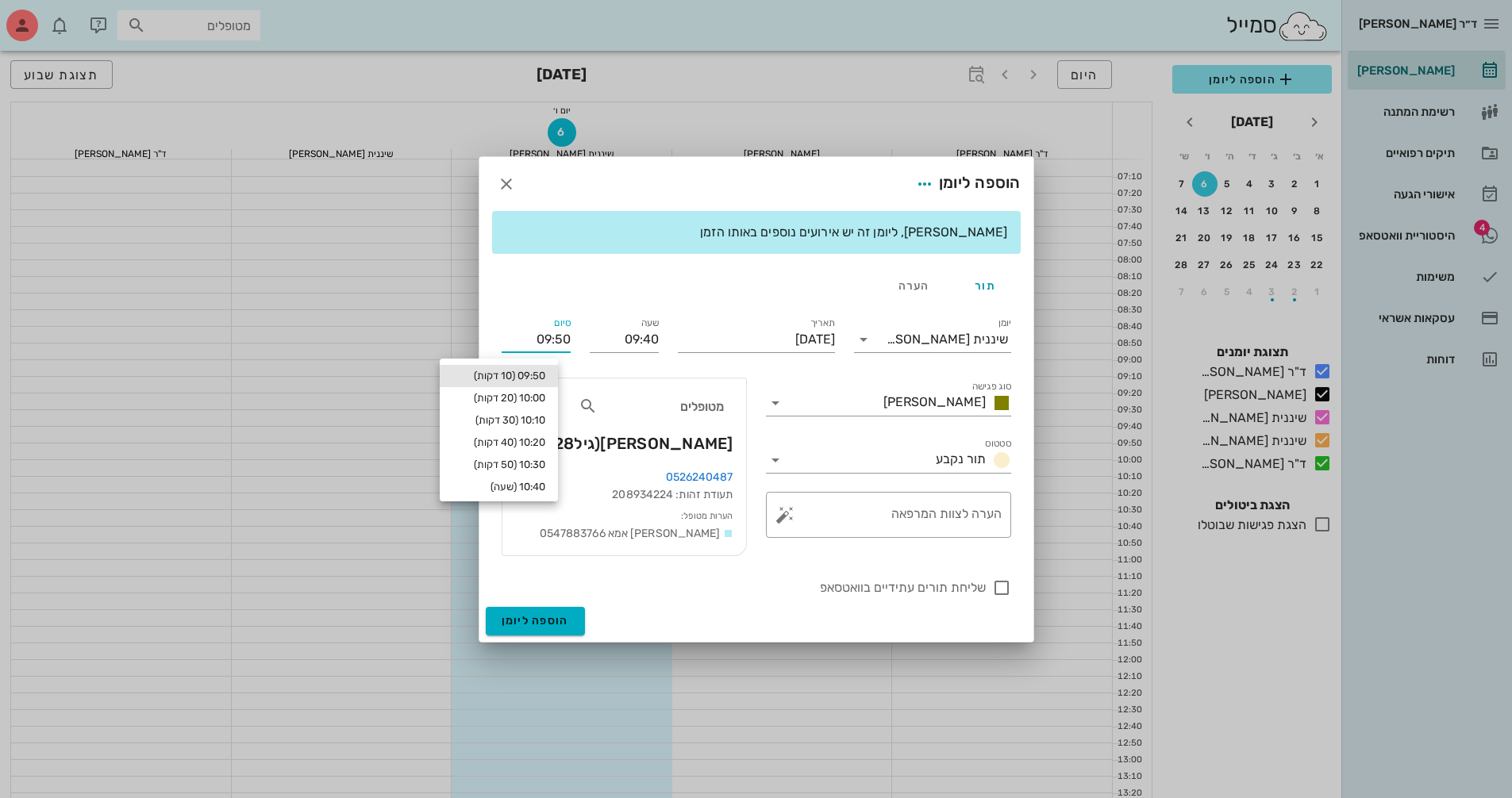
drag, startPoint x: 525, startPoint y: 335, endPoint x: 580, endPoint y: 341, distance: 55.3
click at [580, 341] on div "סיום 09:50" at bounding box center [536, 336] width 88 height 63
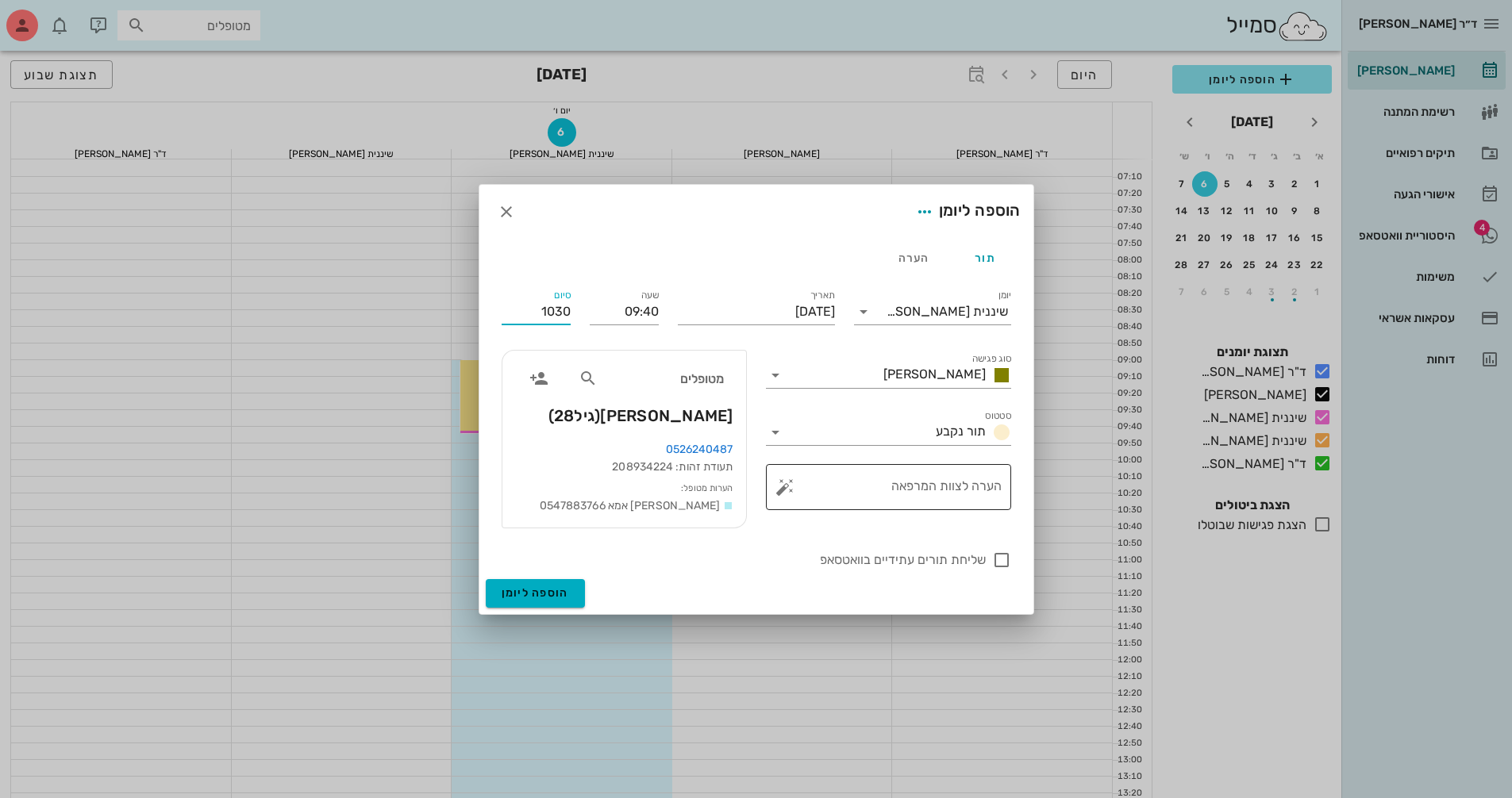
click at [781, 492] on button "button" at bounding box center [785, 487] width 19 height 19
type input "10:30"
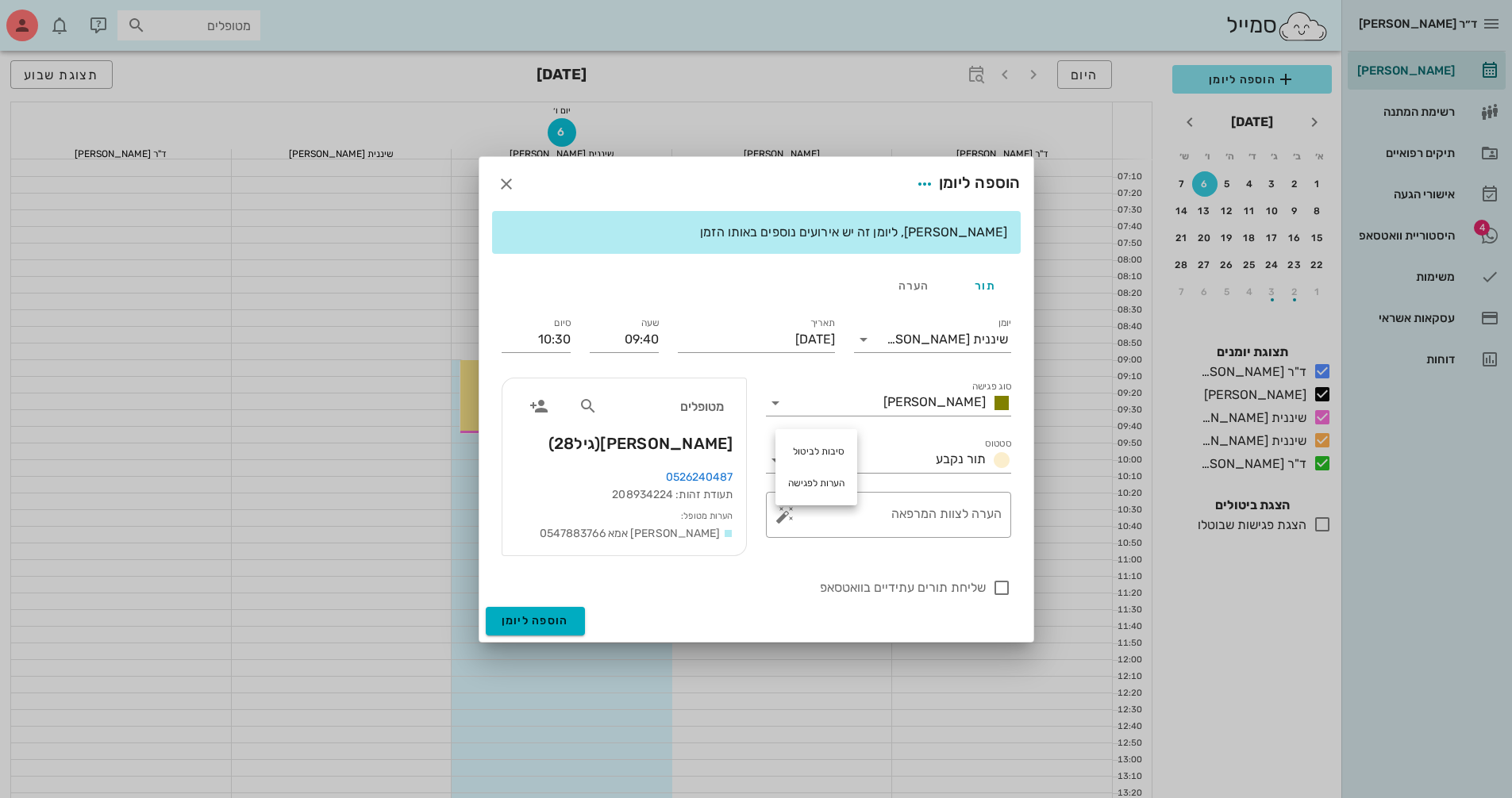
click at [769, 568] on div "שליחת תורים עתידיים בוואטסאפ" at bounding box center [756, 586] width 528 height 41
click at [567, 617] on span "הוספה ליומן" at bounding box center [535, 621] width 68 height 13
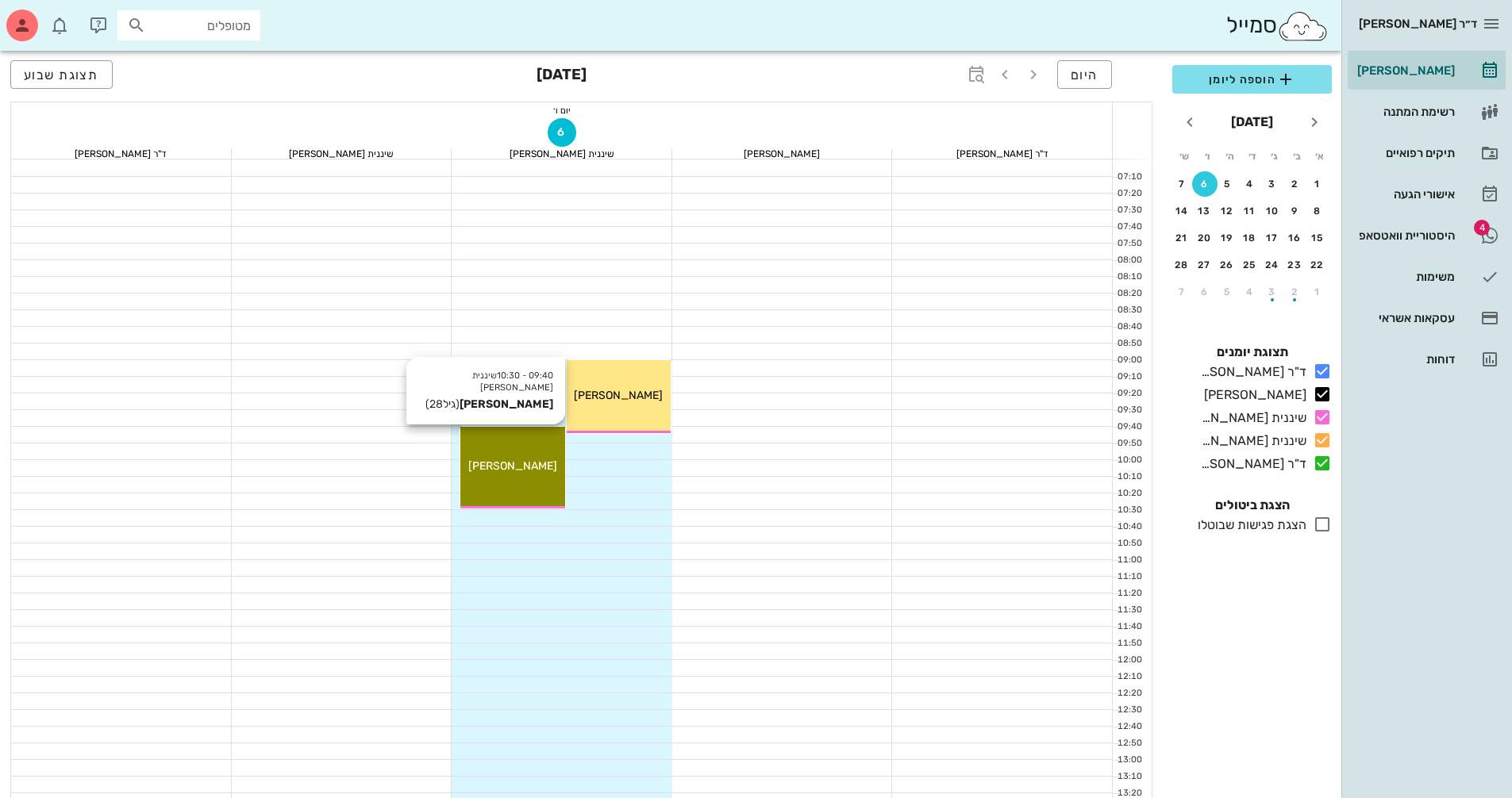
click at [543, 457] on div "09:40 - 10:30 שיננית [PERSON_NAME] [PERSON_NAME] (גיל 28 ) [PERSON_NAME]" at bounding box center [512, 467] width 104 height 82
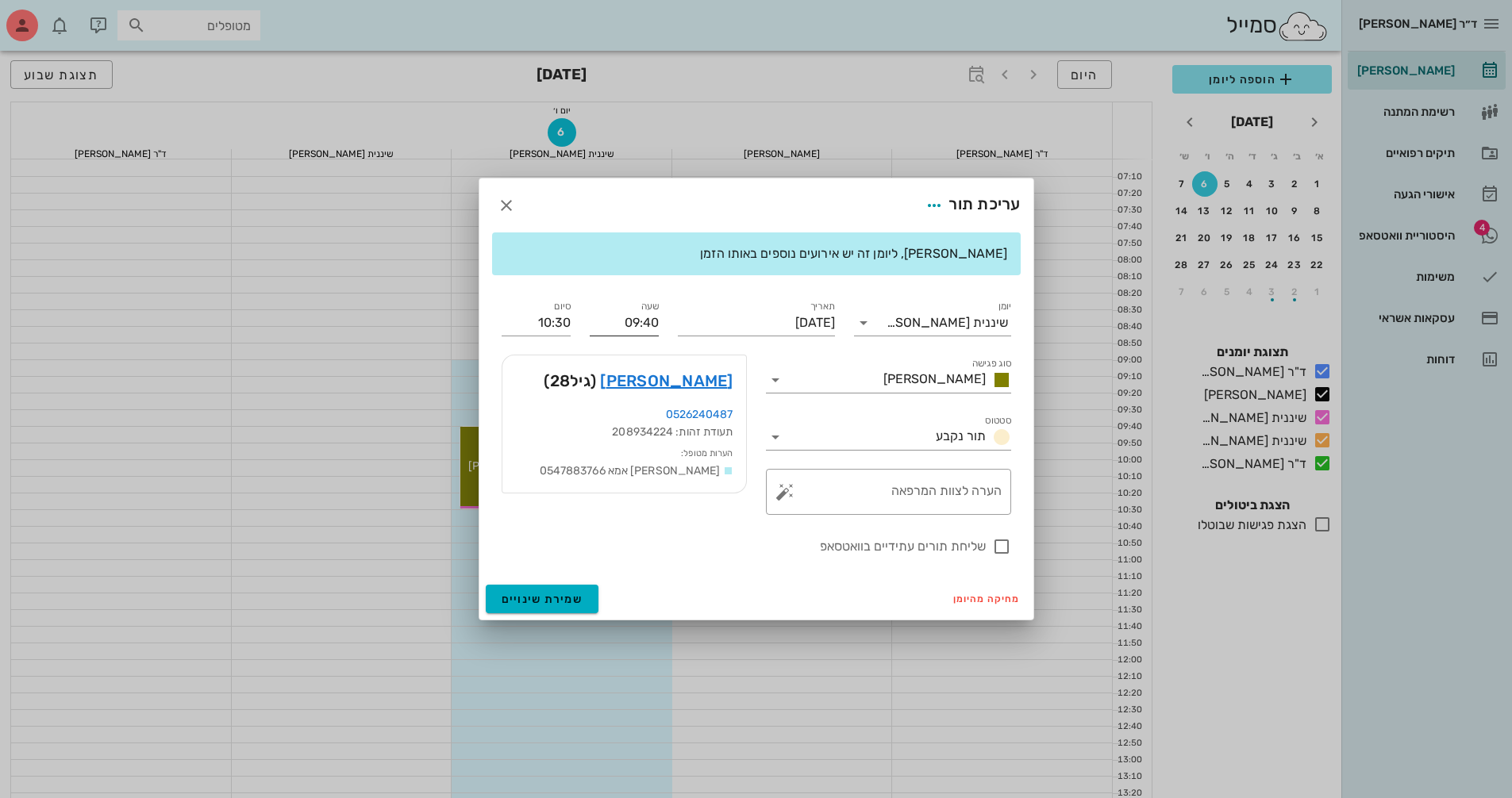
click at [633, 323] on input "09:40" at bounding box center [624, 323] width 69 height 25
drag, startPoint x: 618, startPoint y: 317, endPoint x: 683, endPoint y: 319, distance: 65.0
click at [683, 319] on div "יומן שיננית [PERSON_NAME] סוג פגישה [PERSON_NAME] סטטוס תור נקבע תאריך [DATE] ש…" at bounding box center [756, 426] width 528 height 278
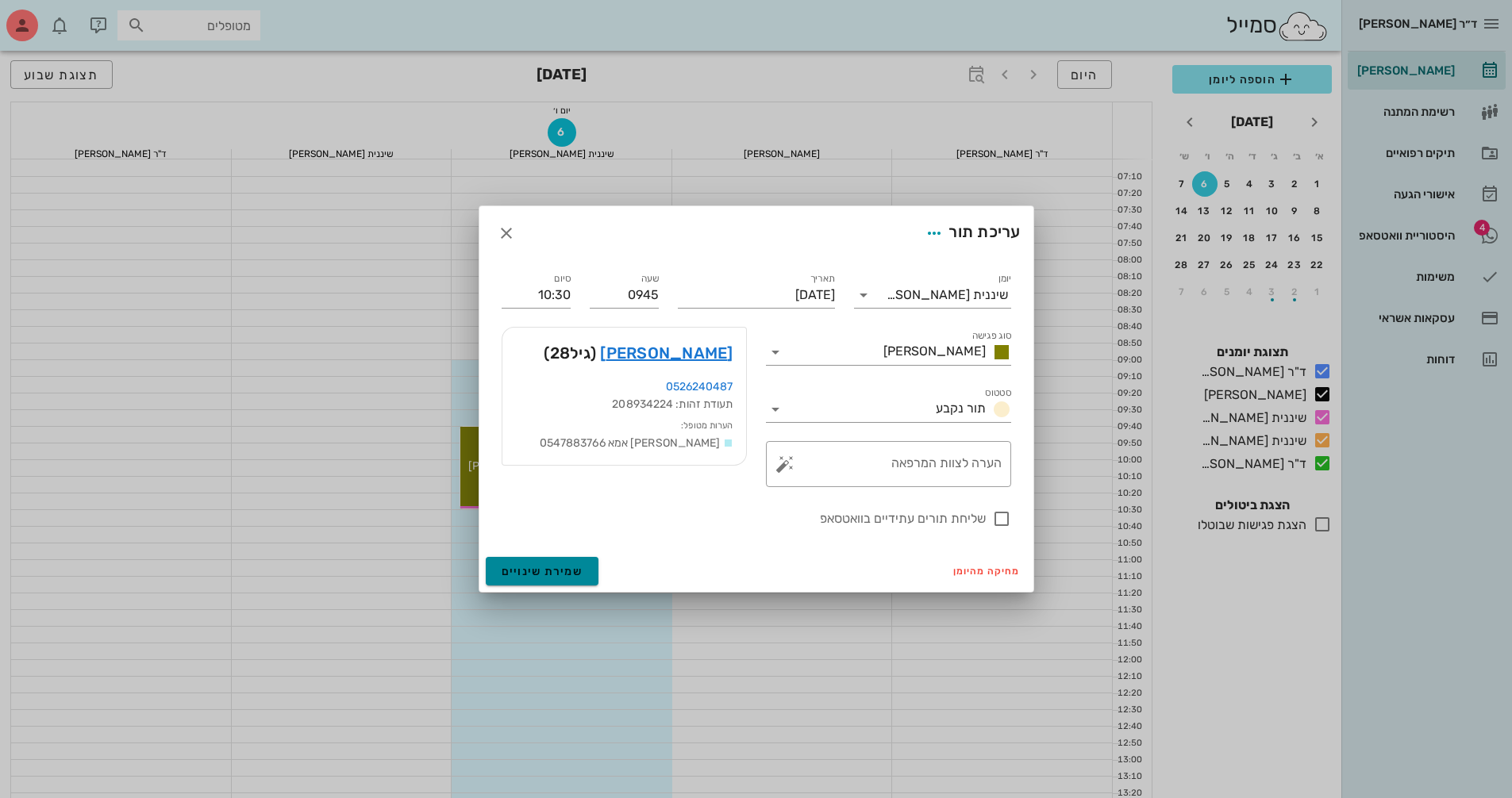
type input "09:45"
type input "10:35"
click at [538, 598] on div "ד״ר [PERSON_NAME] [PERSON_NAME] רשימת המתנה תיקים רפואיים אישורי הגעה 4 היסטורי…" at bounding box center [756, 779] width 1512 height 1559
click at [571, 565] on span "שמירת שינויים" at bounding box center [542, 572] width 82 height 13
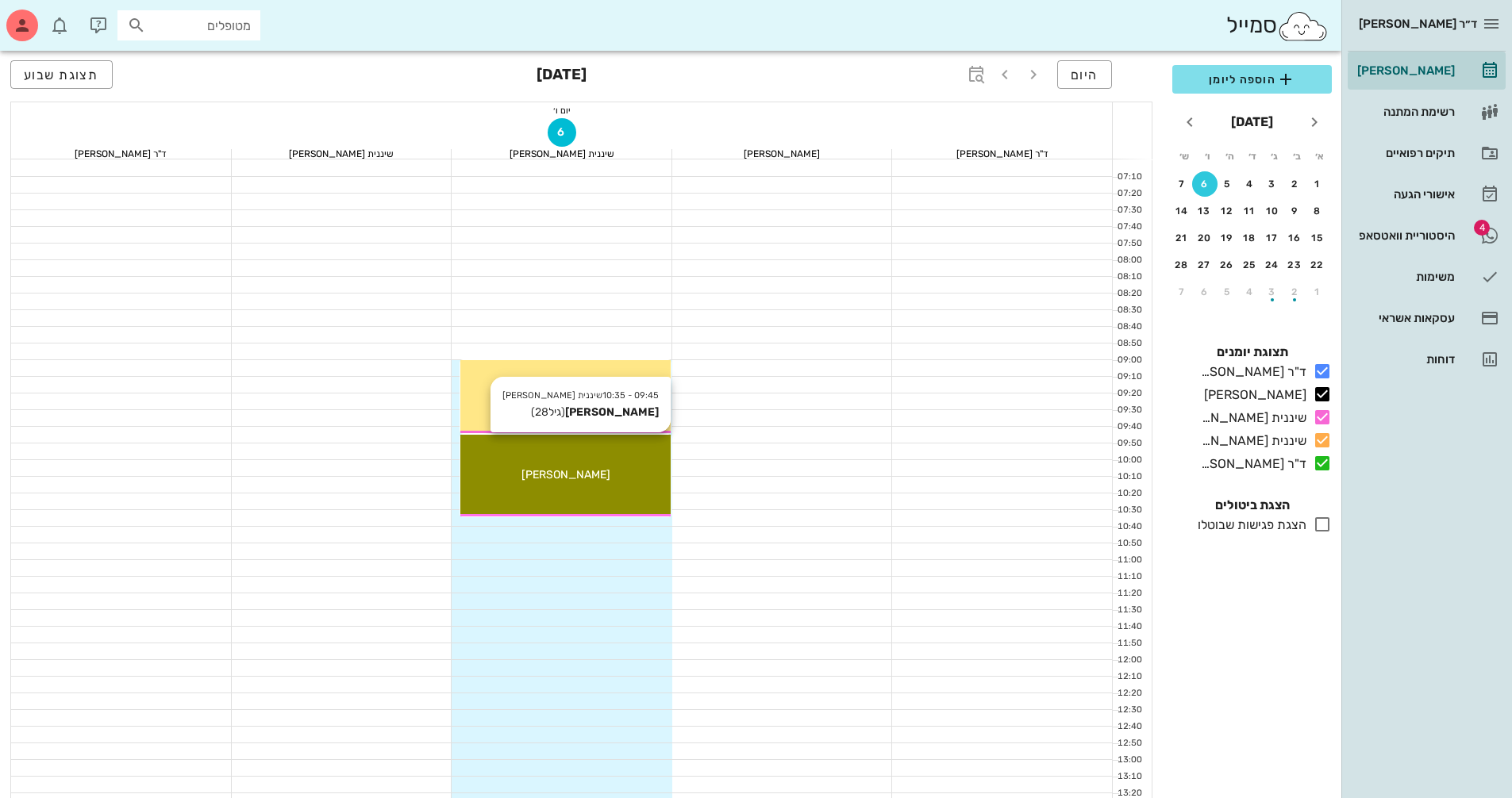
click at [596, 471] on div "[PERSON_NAME]" at bounding box center [565, 475] width 210 height 17
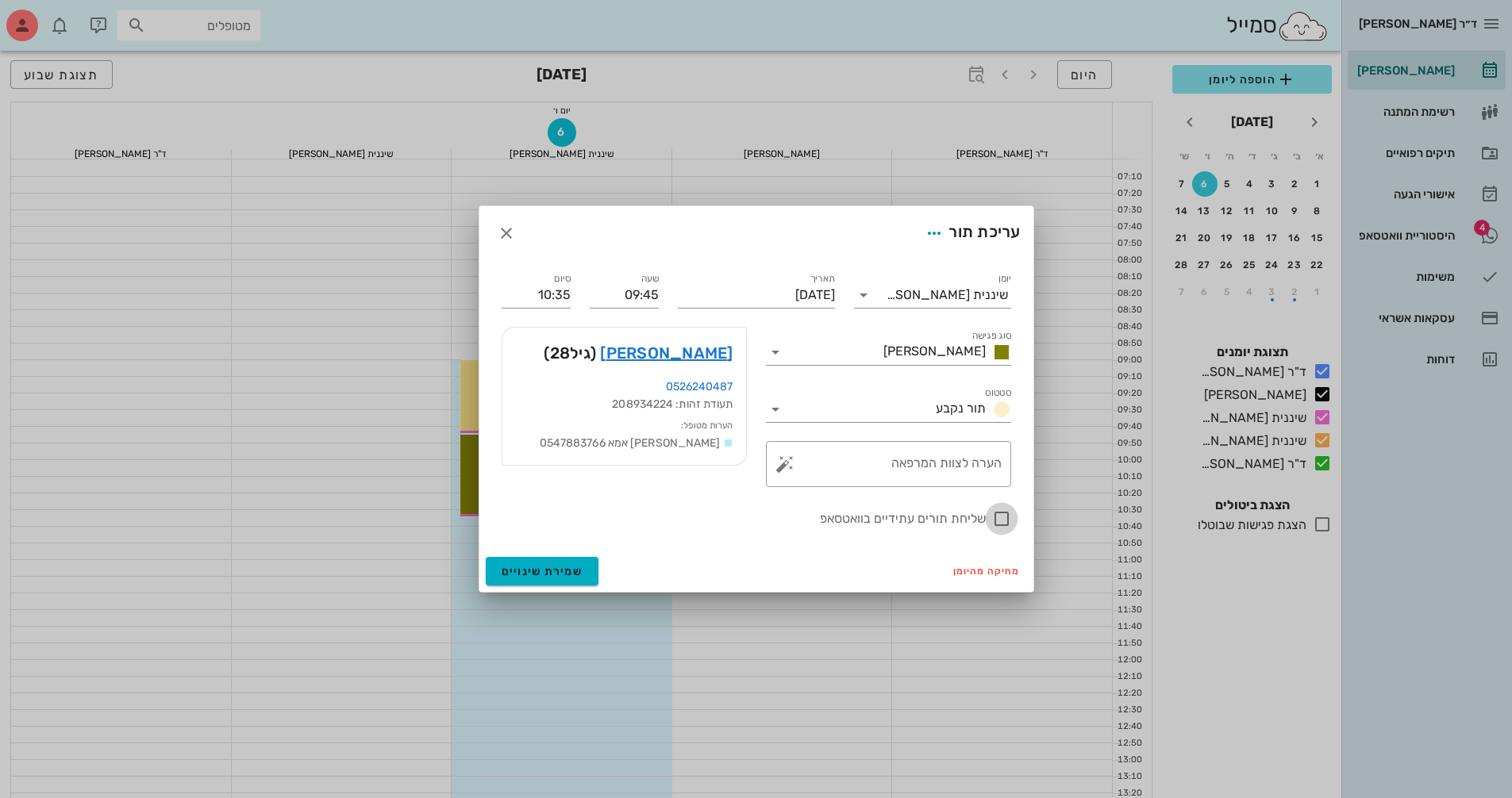
click at [995, 520] on div at bounding box center [1002, 519] width 27 height 27
checkbox input "true"
click at [536, 572] on span "שמירת שינויים" at bounding box center [542, 572] width 82 height 13
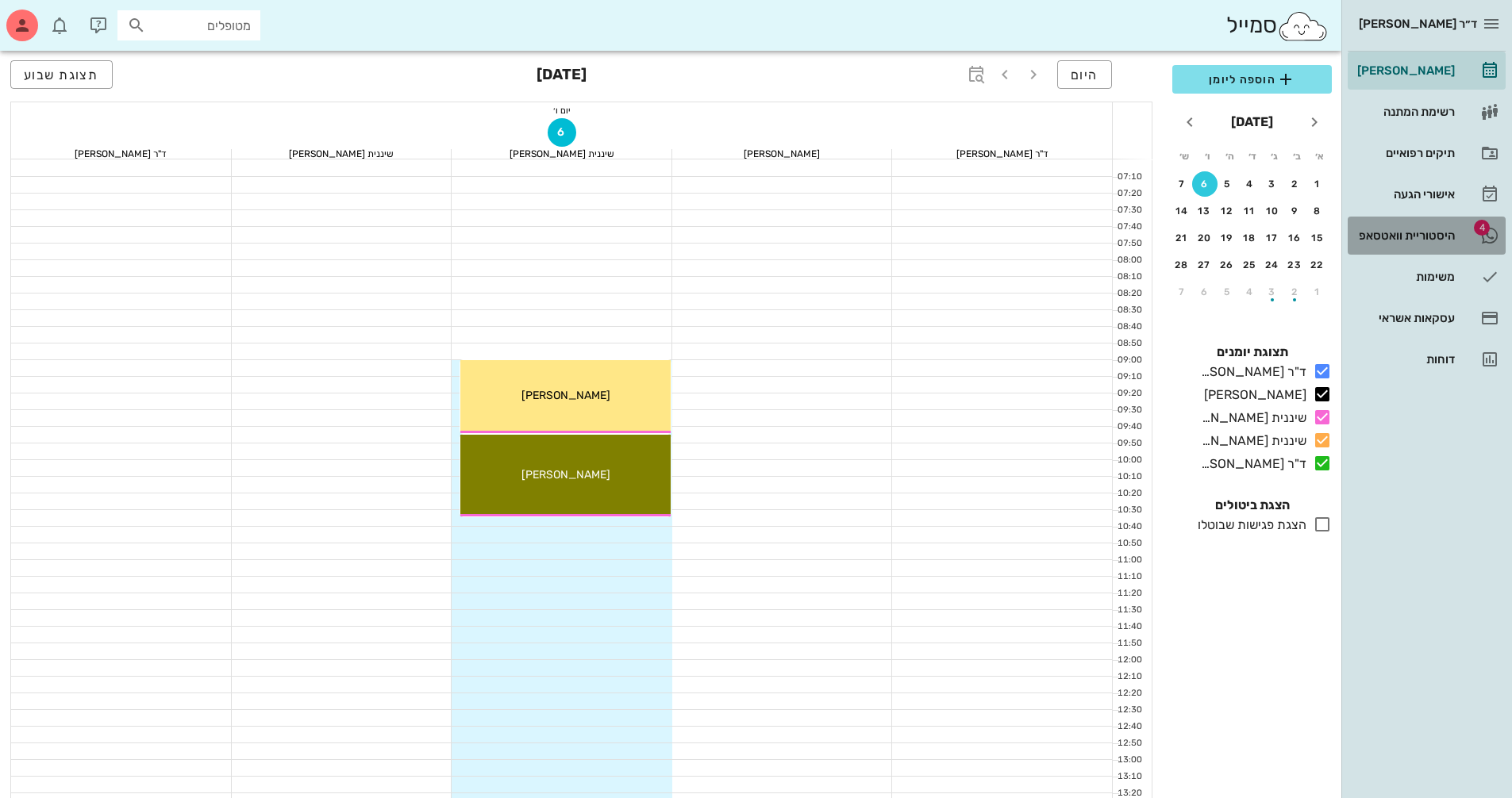
click at [1409, 229] on div "היסטוריית וואטסאפ" at bounding box center [1404, 235] width 100 height 25
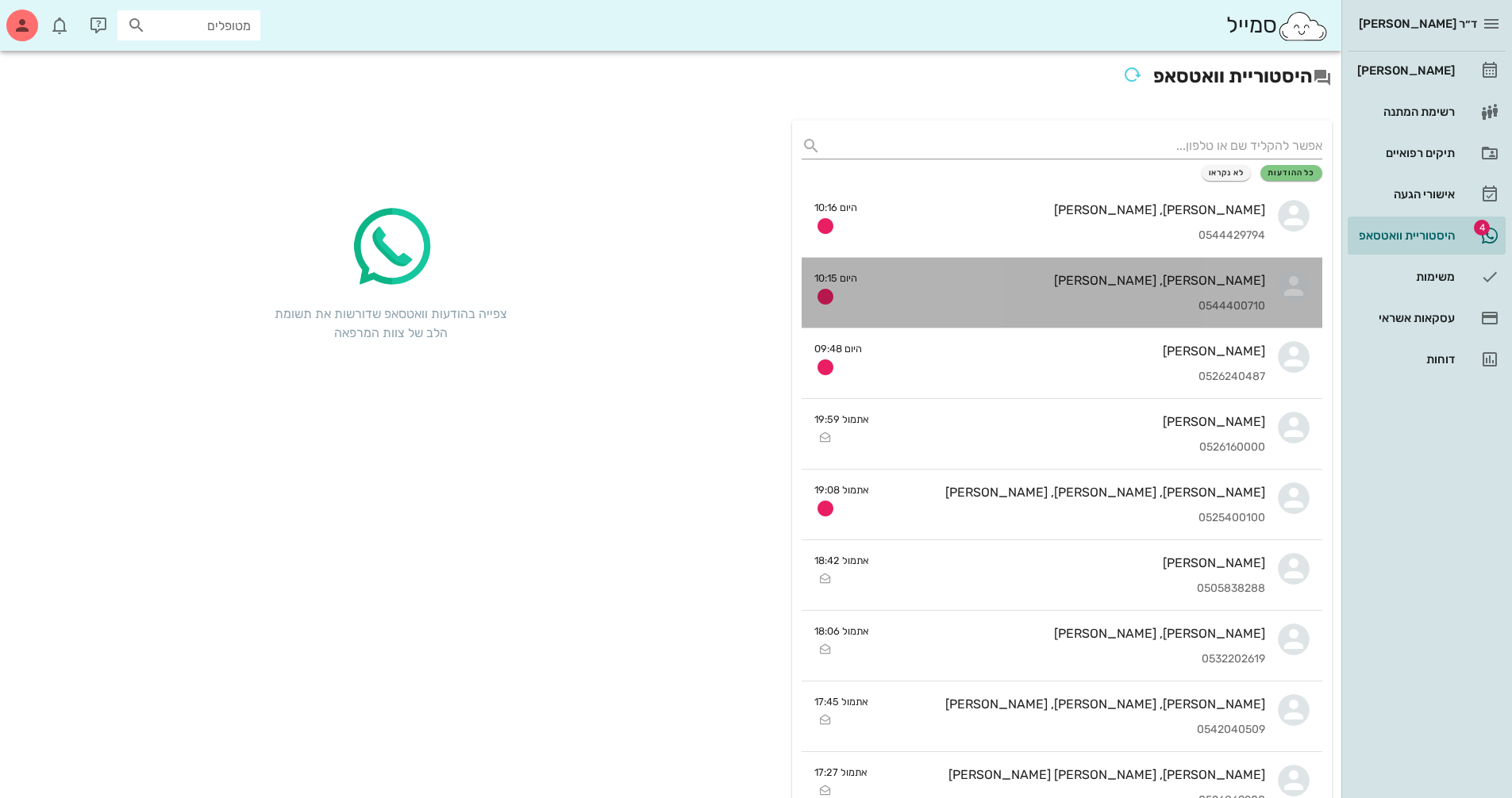
click at [1037, 300] on div "0544400710" at bounding box center [1067, 307] width 395 height 13
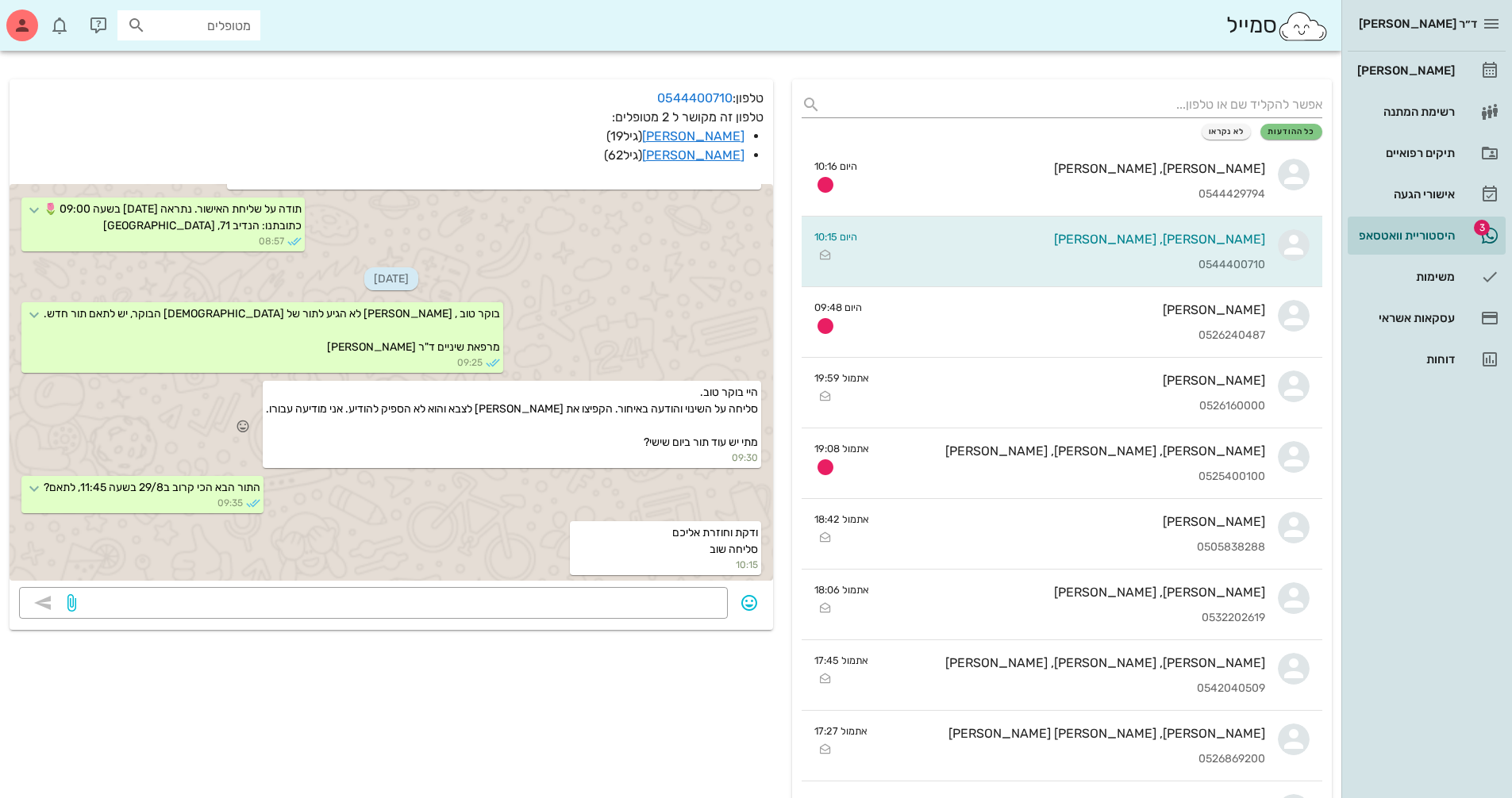
scroll to position [79, 0]
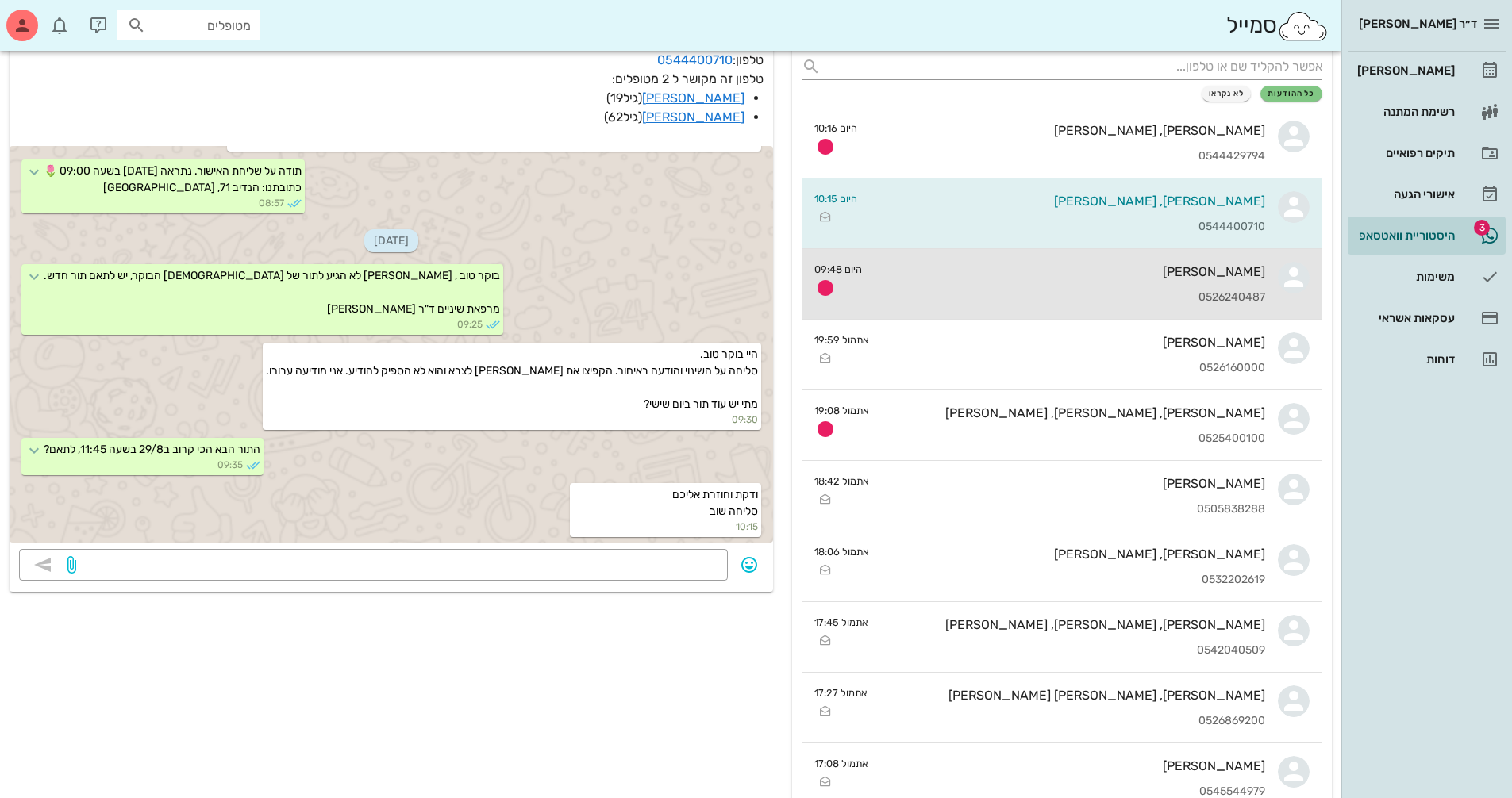
click at [1097, 300] on div "0526240487" at bounding box center [1070, 298] width 391 height 13
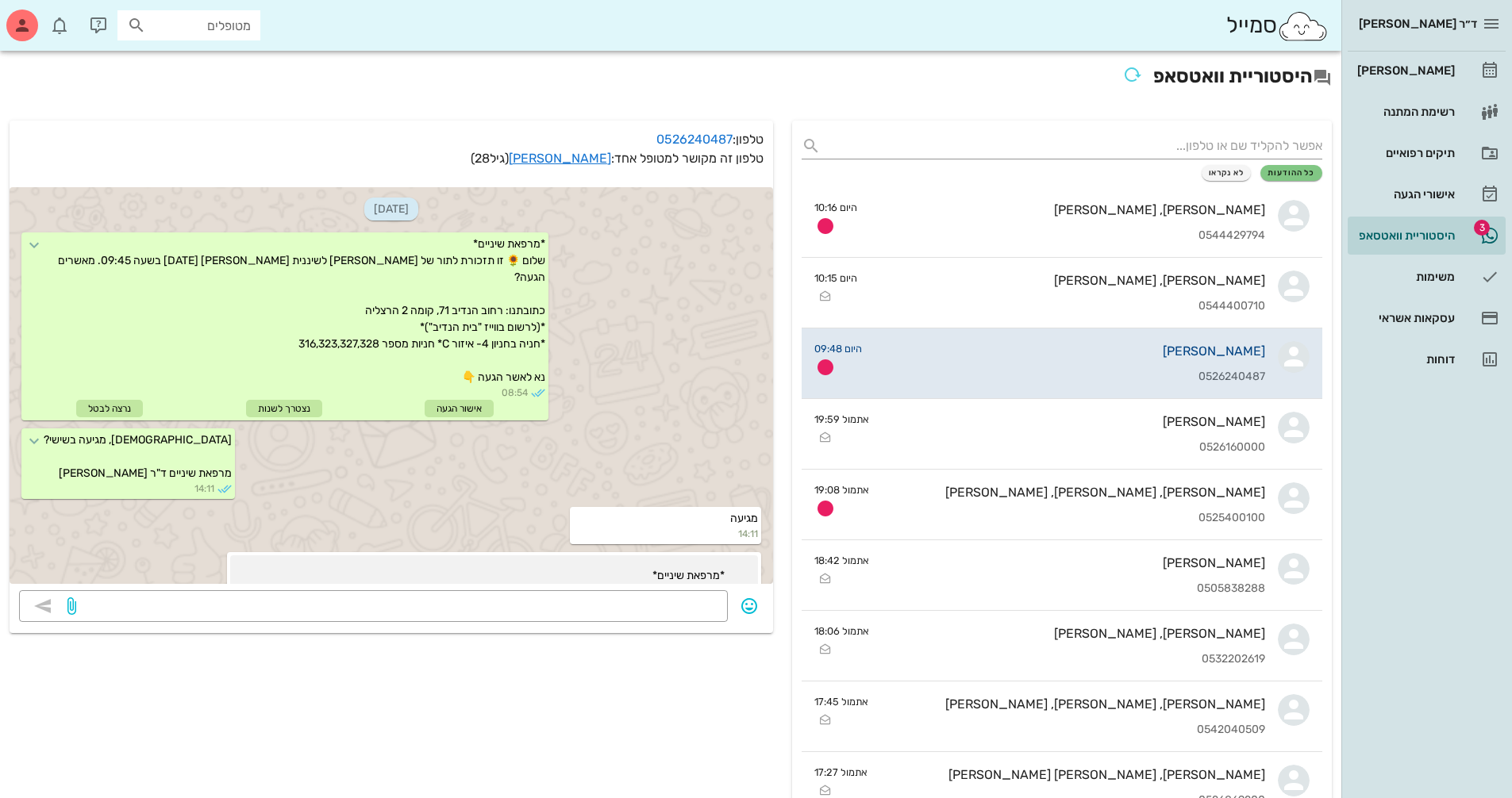
scroll to position [435, 0]
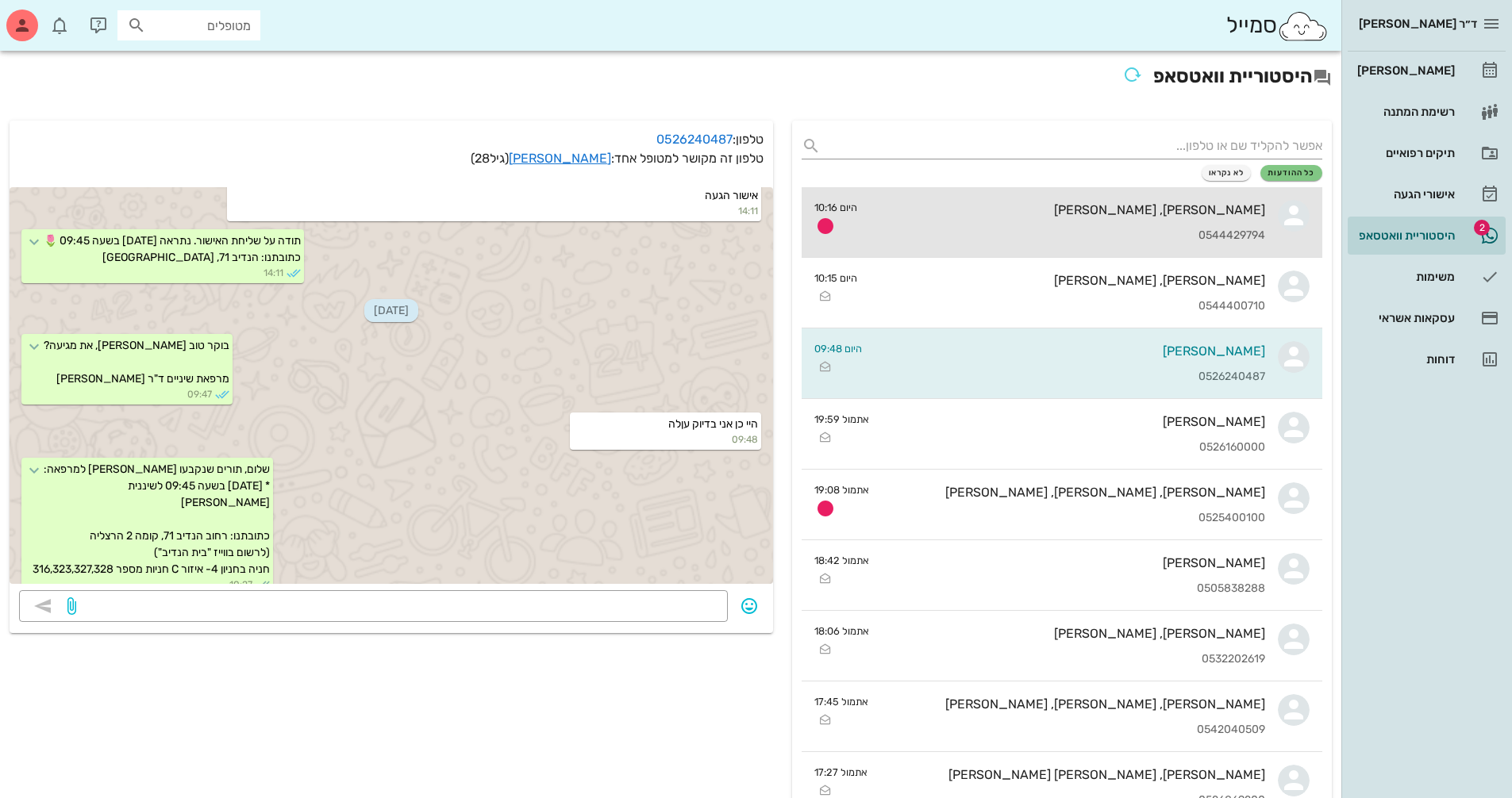
click at [1062, 216] on div "[PERSON_NAME], [PERSON_NAME]" at bounding box center [1067, 210] width 395 height 15
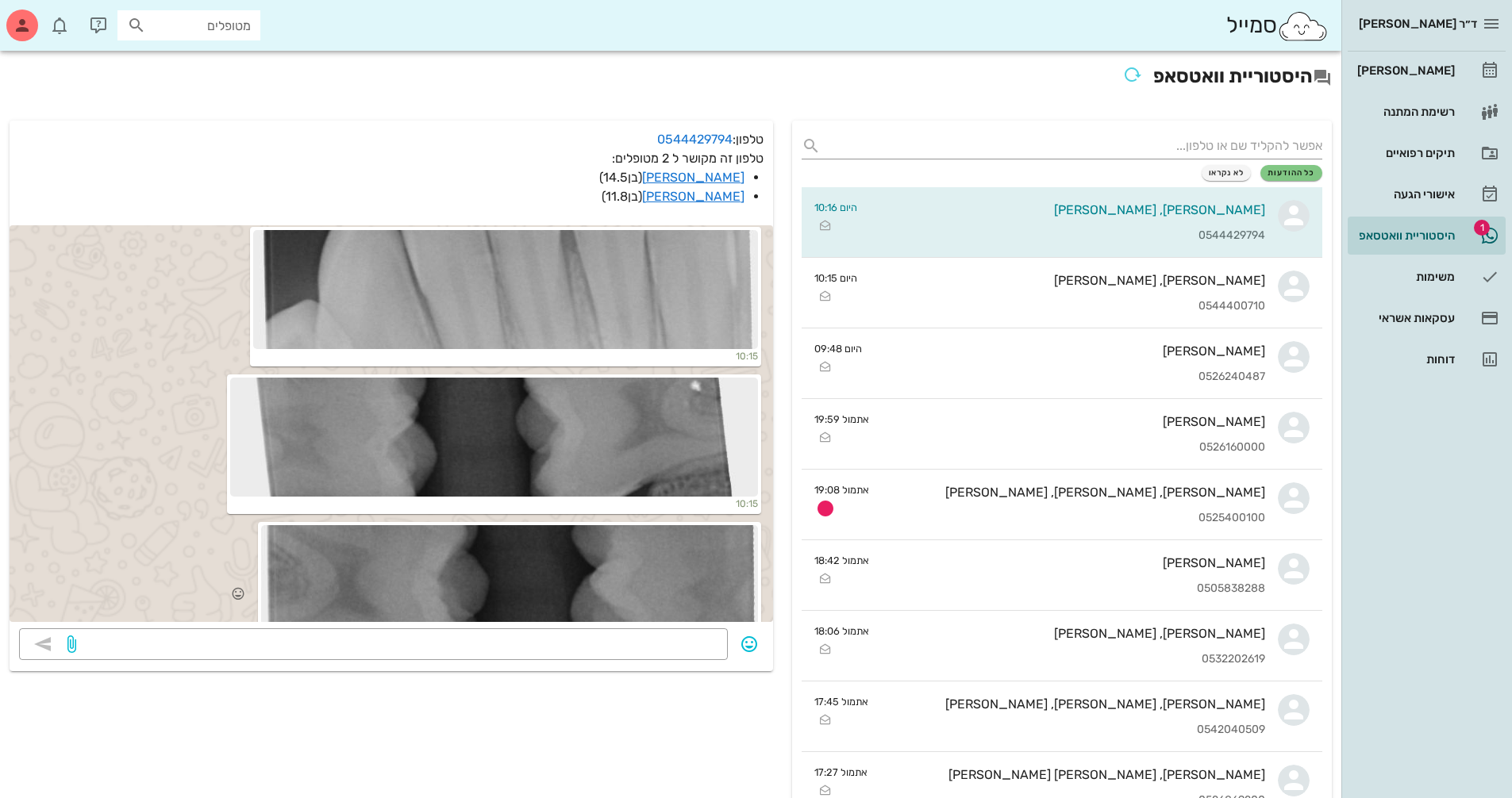
scroll to position [2526, 0]
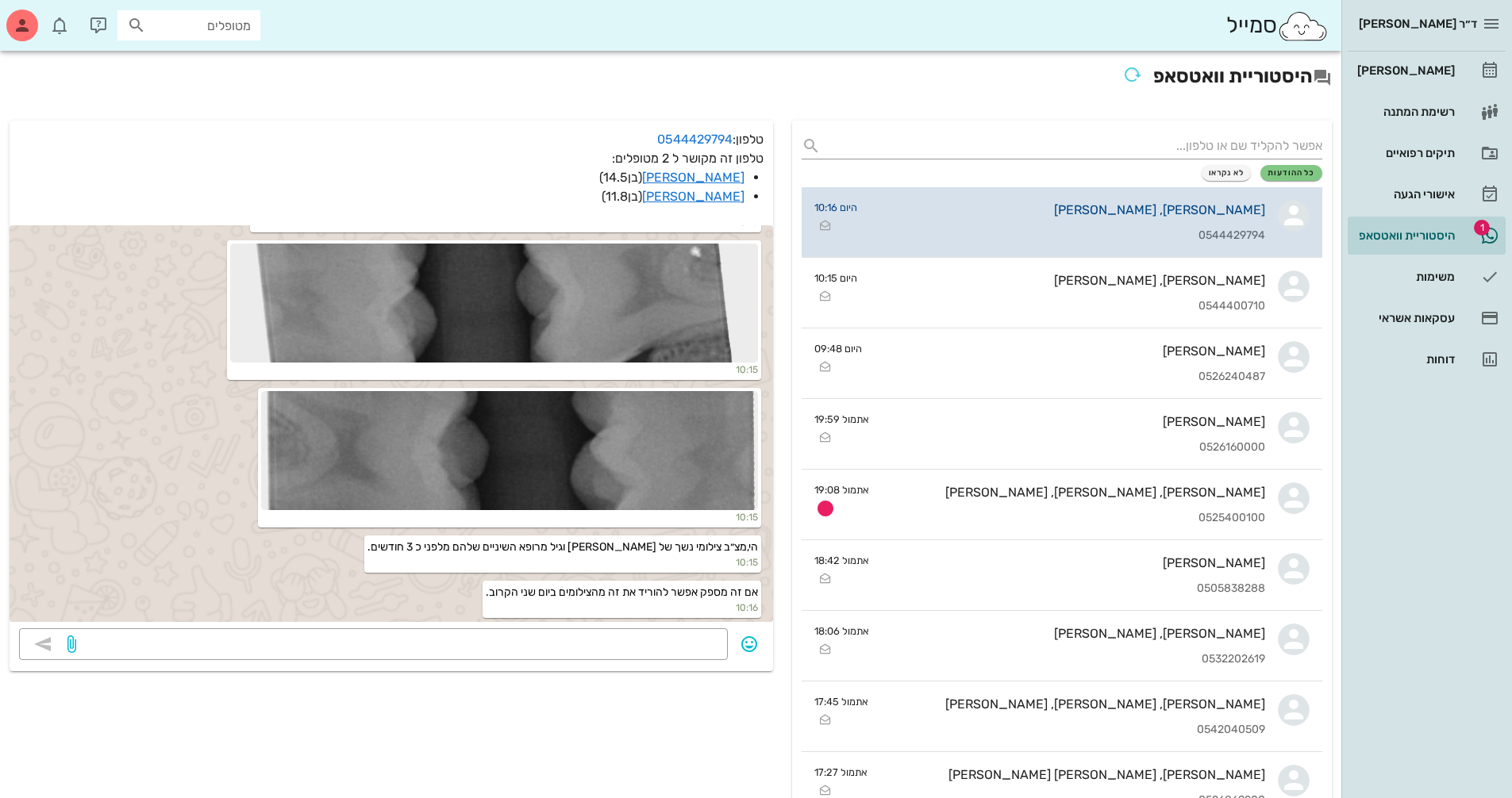
drag, startPoint x: 1051, startPoint y: 226, endPoint x: 1062, endPoint y: 224, distance: 11.2
click at [1062, 224] on div "[PERSON_NAME], [PERSON_NAME] 0544429794" at bounding box center [1067, 222] width 395 height 70
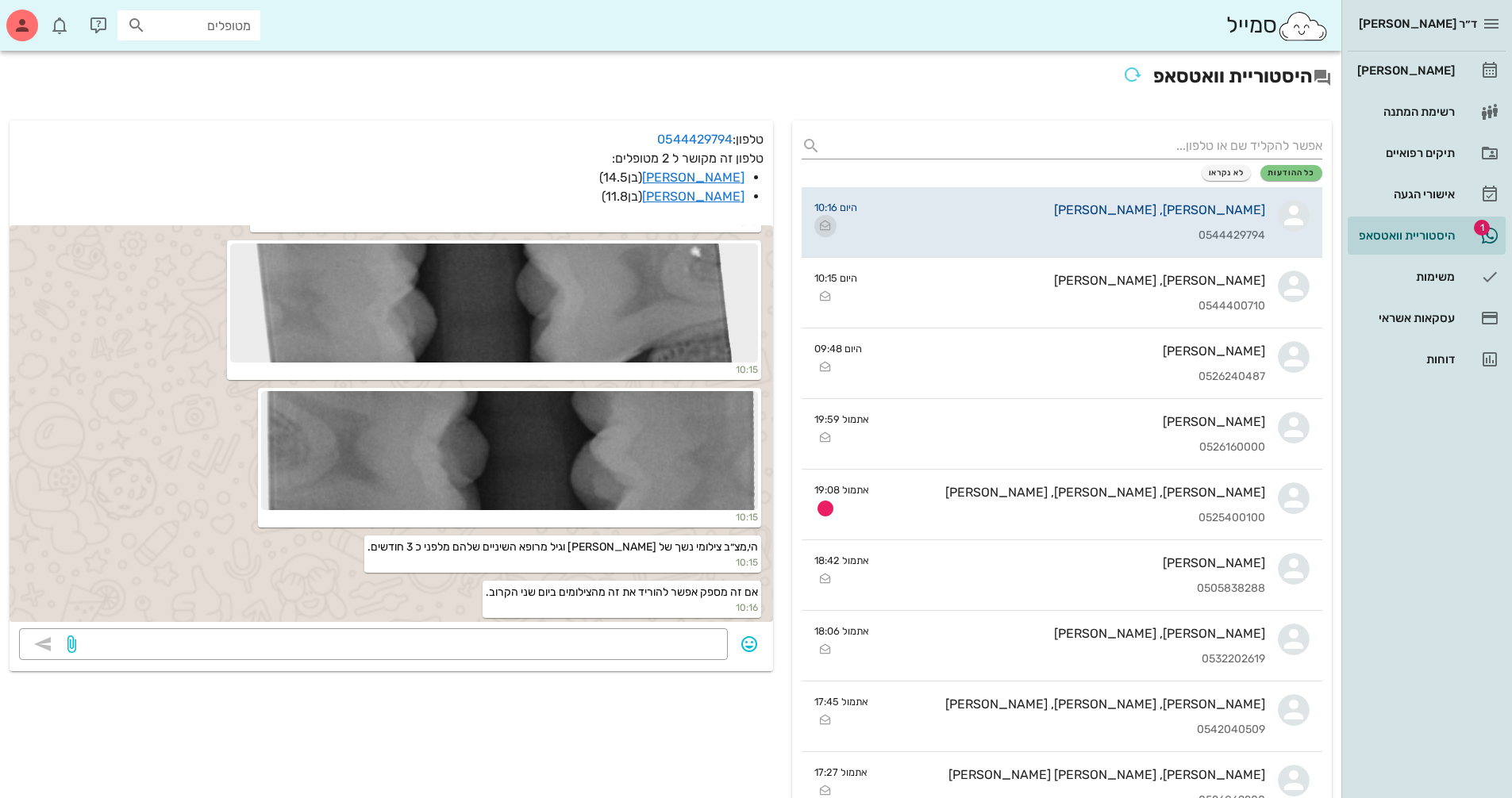
click at [825, 224] on icon "button" at bounding box center [825, 226] width 19 height 19
click at [1445, 75] on div "[PERSON_NAME]" at bounding box center [1404, 70] width 100 height 13
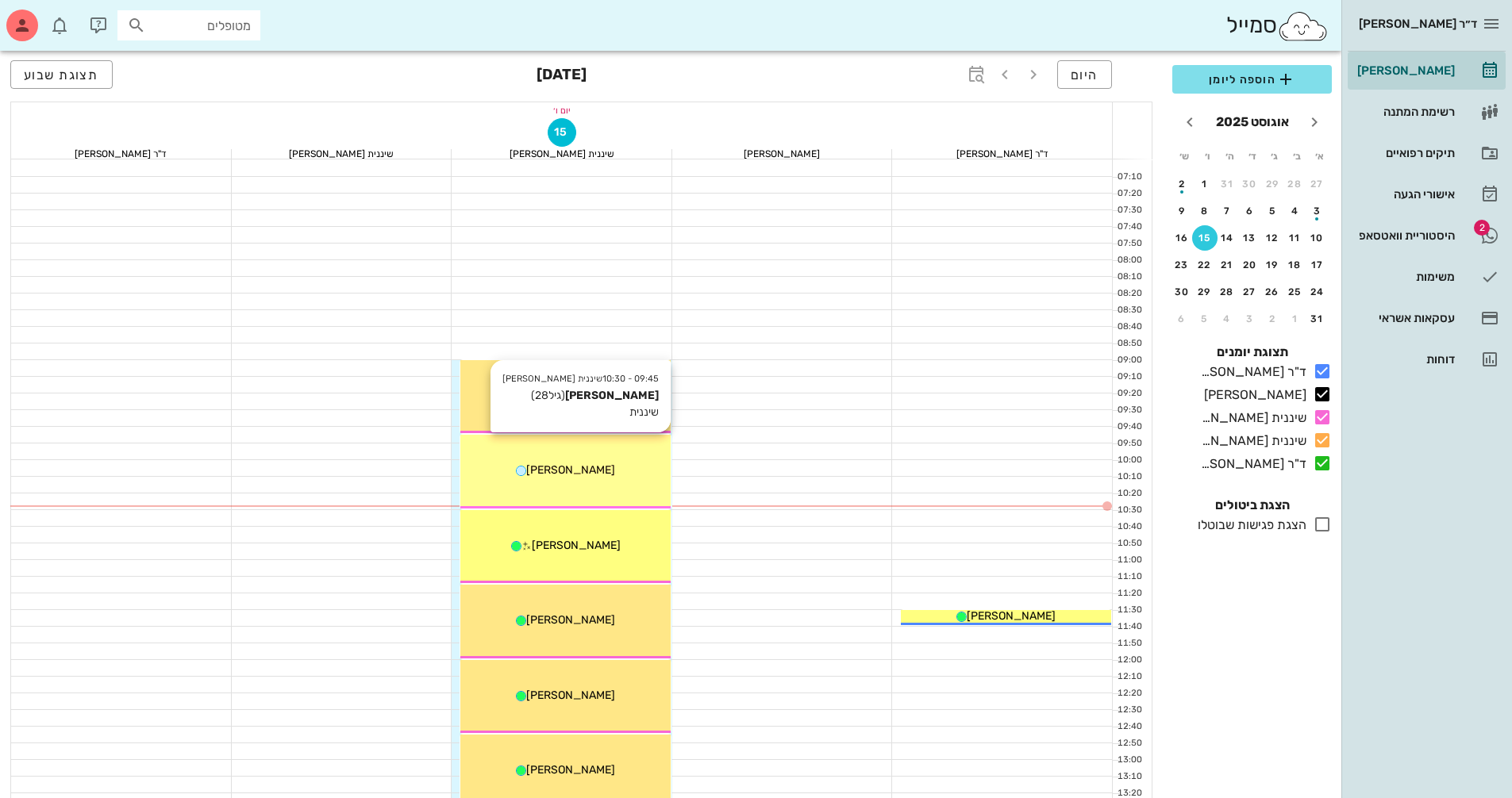
click at [595, 486] on div "09:45 - 10:30 שיננית [PERSON_NAME] [PERSON_NAME] (גיל 28 ) שיננית [PERSON_NAME]" at bounding box center [565, 471] width 210 height 73
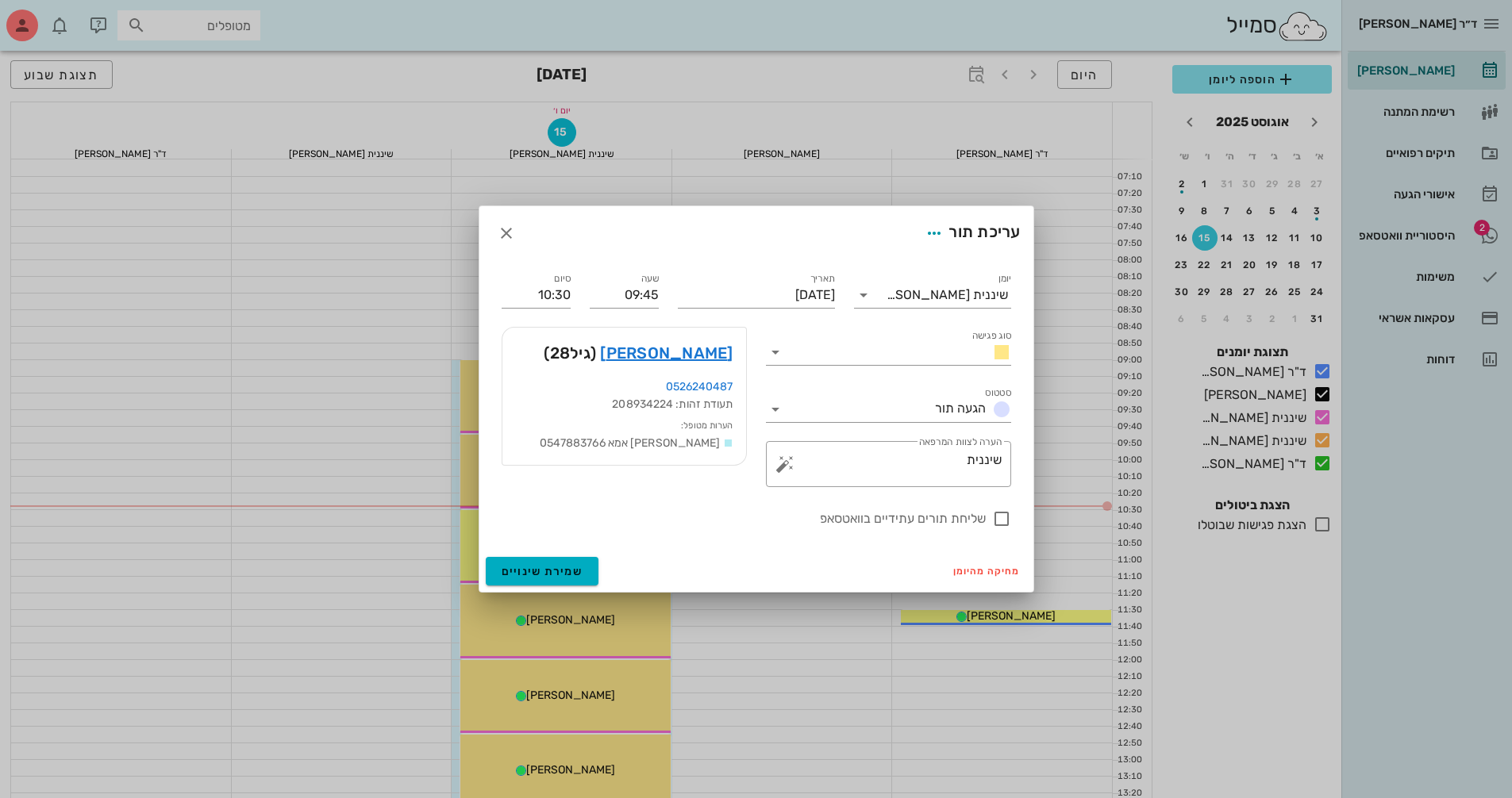
click at [708, 682] on div at bounding box center [756, 399] width 1512 height 798
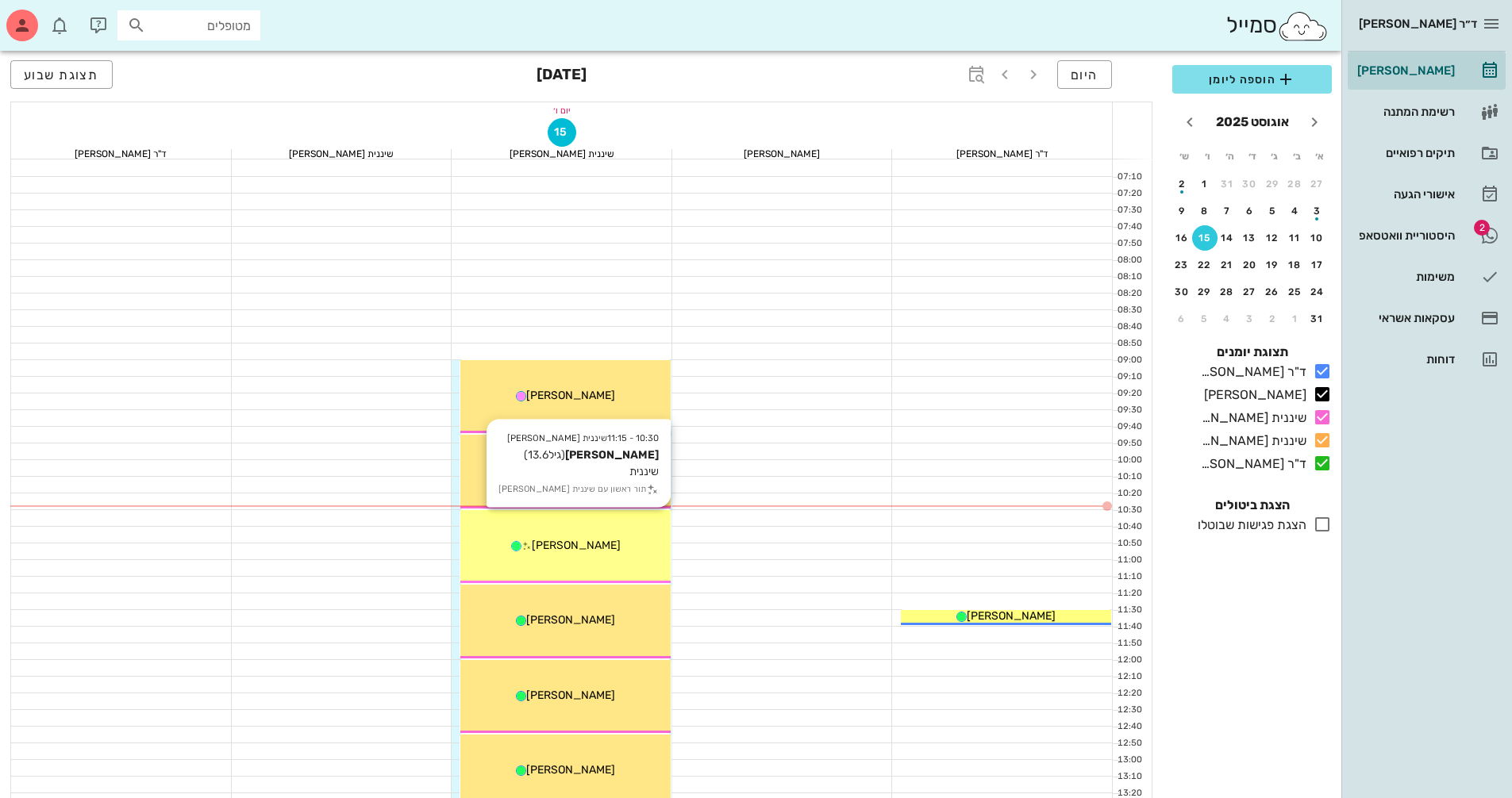
click at [616, 551] on div "[PERSON_NAME]" at bounding box center [565, 546] width 210 height 17
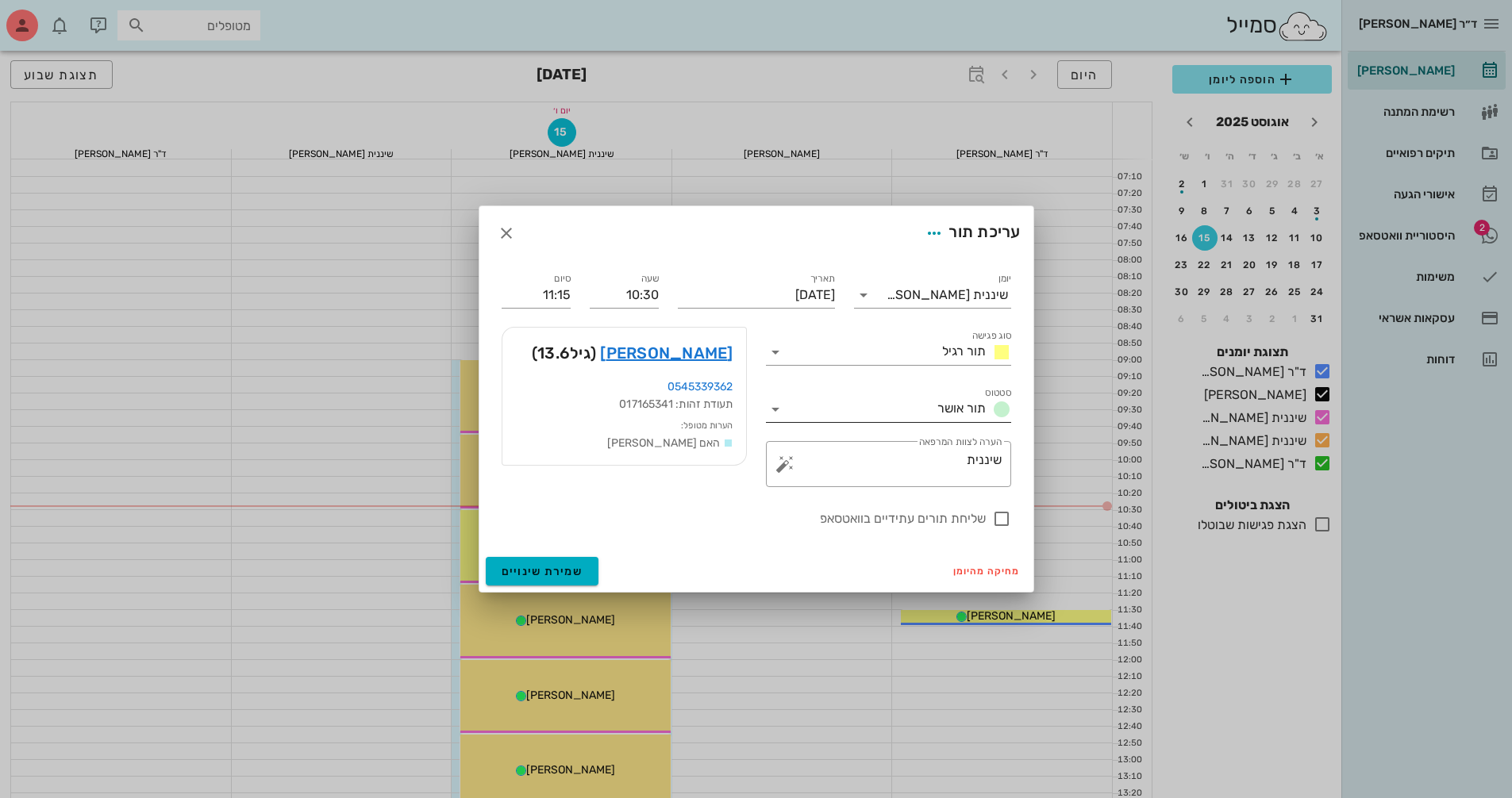
click at [785, 411] on div at bounding box center [777, 409] width 22 height 19
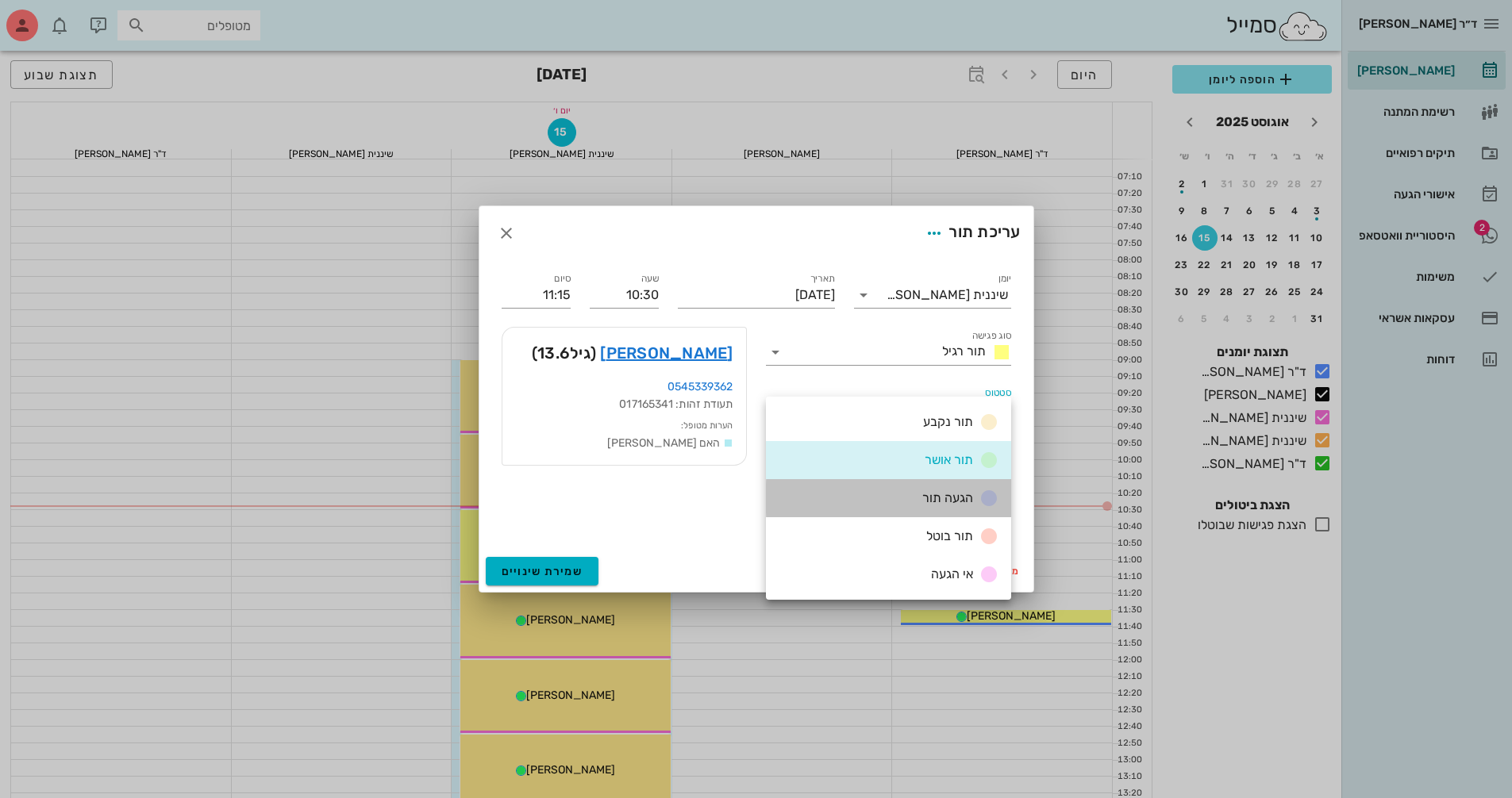
click at [934, 501] on span "הגעה תור" at bounding box center [948, 498] width 51 height 15
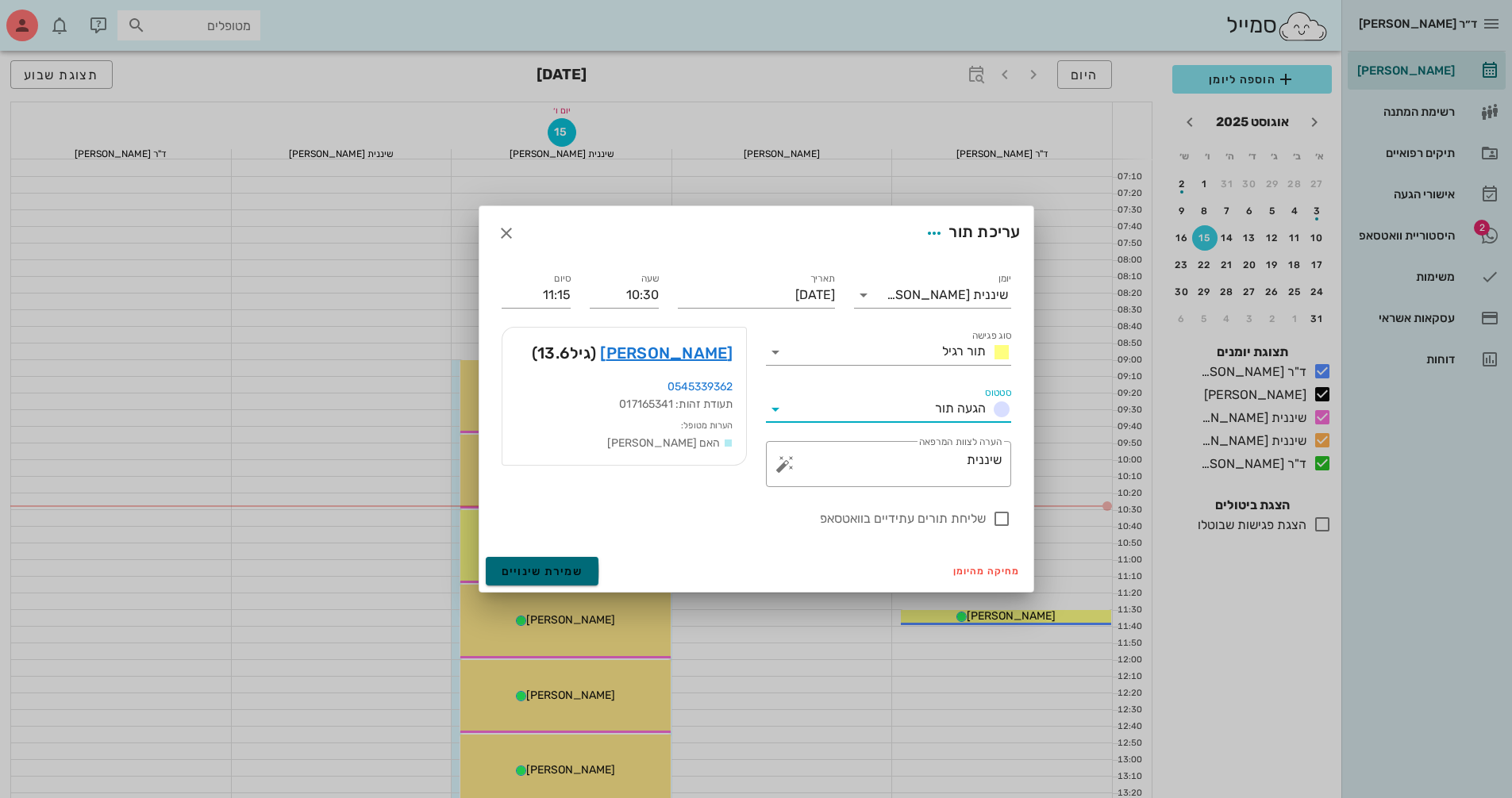
click at [533, 572] on span "שמירת שינויים" at bounding box center [542, 572] width 82 height 13
